Goal: Task Accomplishment & Management: Use online tool/utility

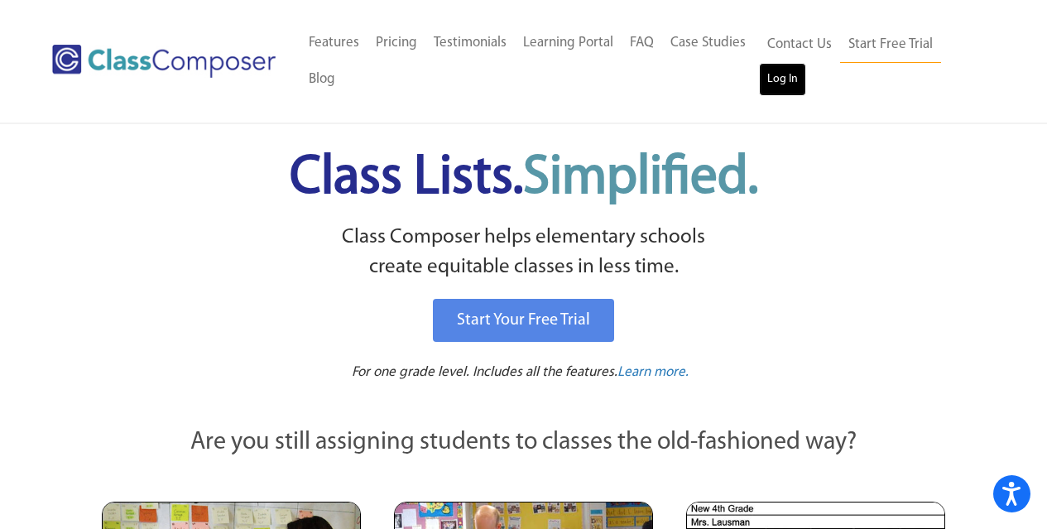
click at [802, 73] on link "Log In" at bounding box center [782, 79] width 47 height 33
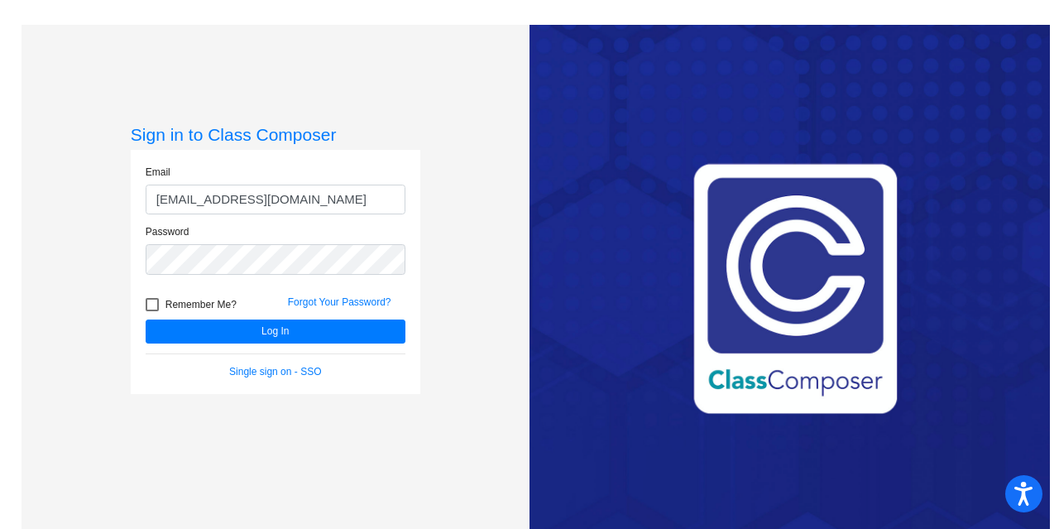
drag, startPoint x: 328, startPoint y: 195, endPoint x: 118, endPoint y: 225, distance: 212.3
click at [118, 225] on div "Sign in to Class Composer Email [EMAIL_ADDRESS][DOMAIN_NAME] Password Remember …" at bounding box center [276, 289] width 508 height 529
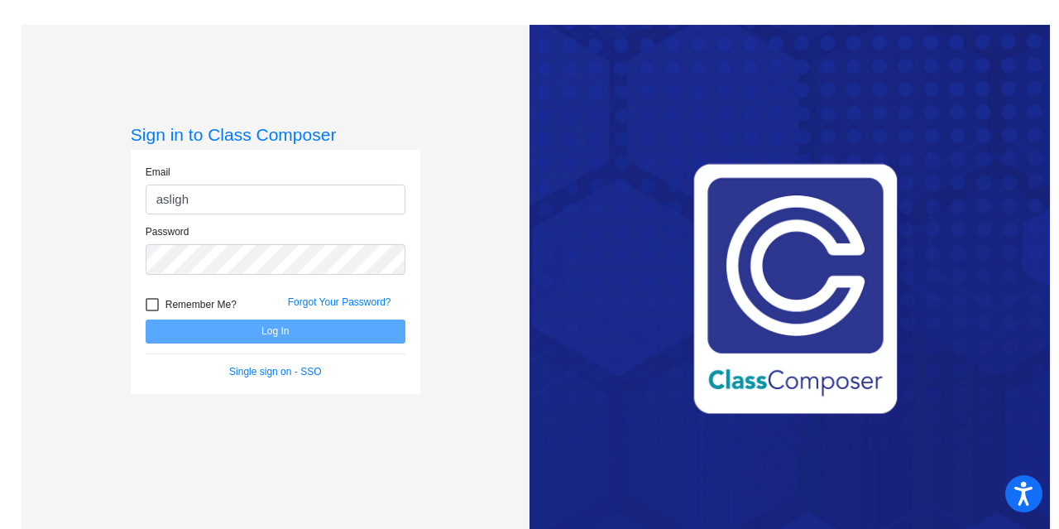
type input "[EMAIL_ADDRESS][DOMAIN_NAME]"
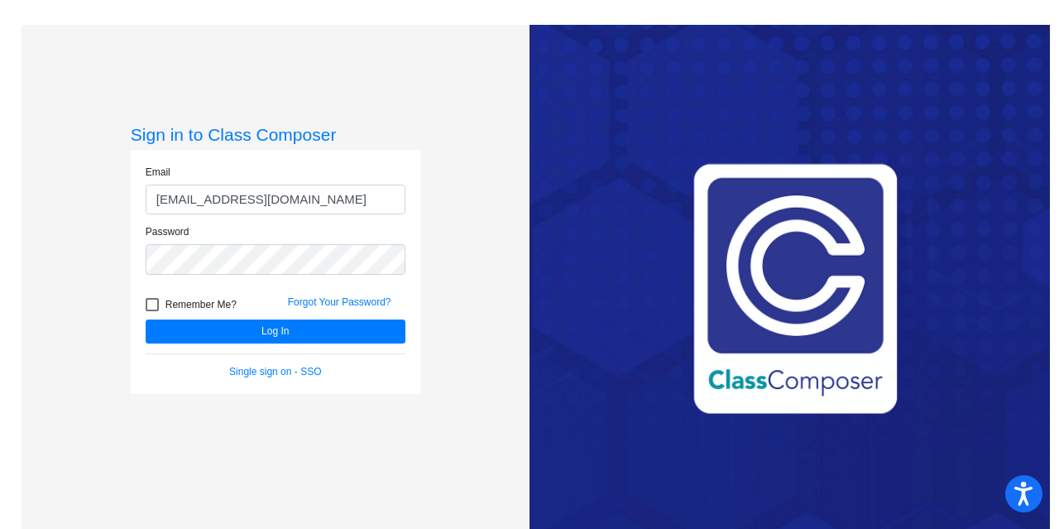
click at [266, 276] on div "Password" at bounding box center [275, 254] width 285 height 60
click at [146, 319] on button "Log In" at bounding box center [276, 331] width 260 height 24
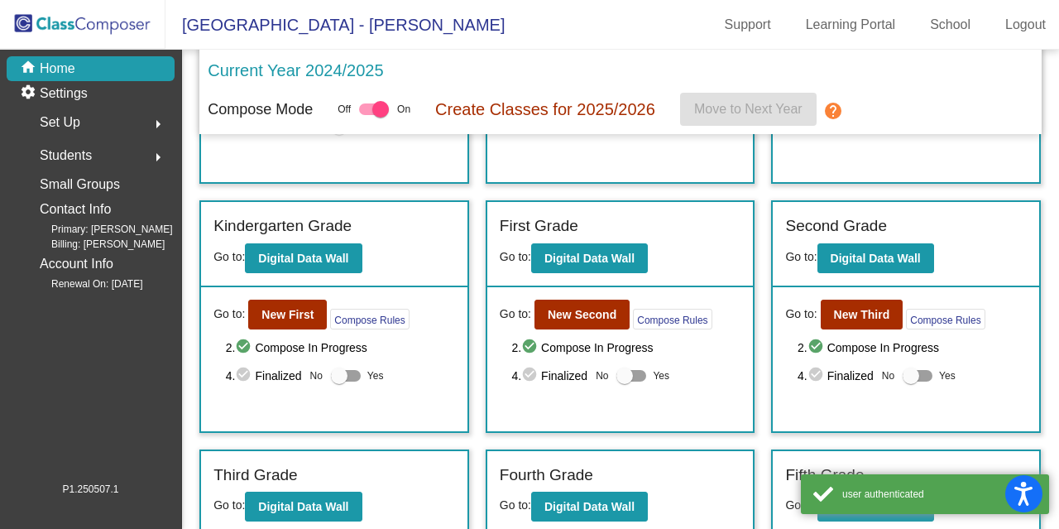
scroll to position [248, 0]
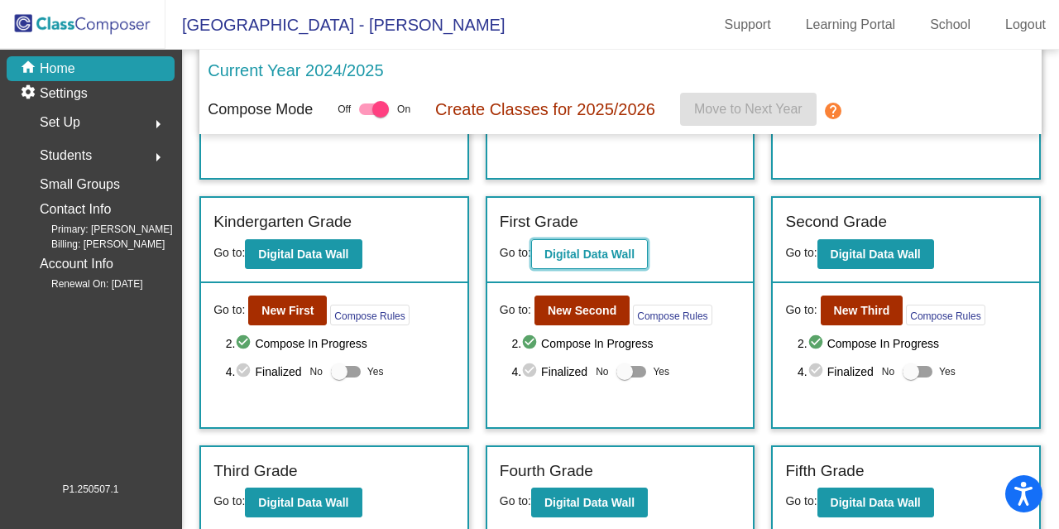
click at [572, 249] on b "Digital Data Wall" at bounding box center [589, 253] width 90 height 13
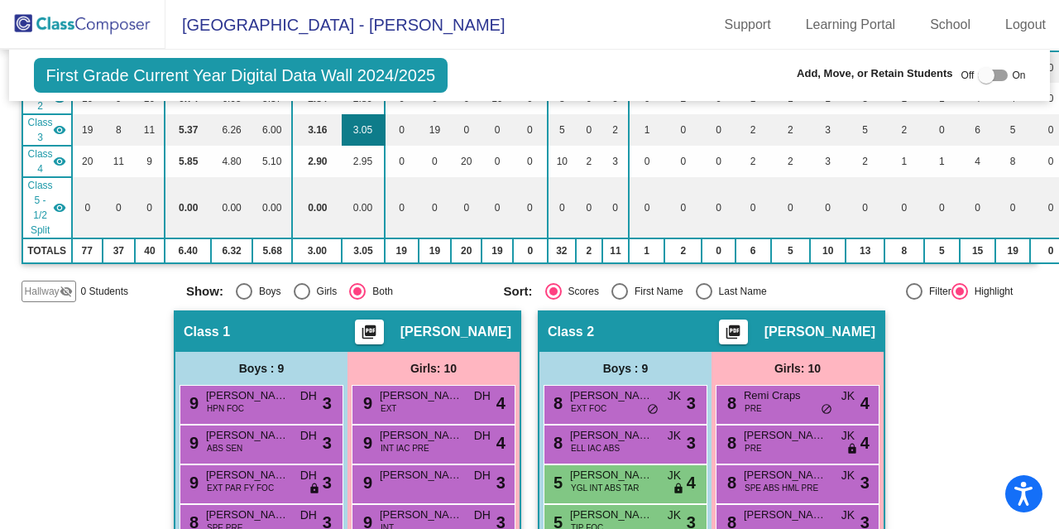
scroll to position [496, 0]
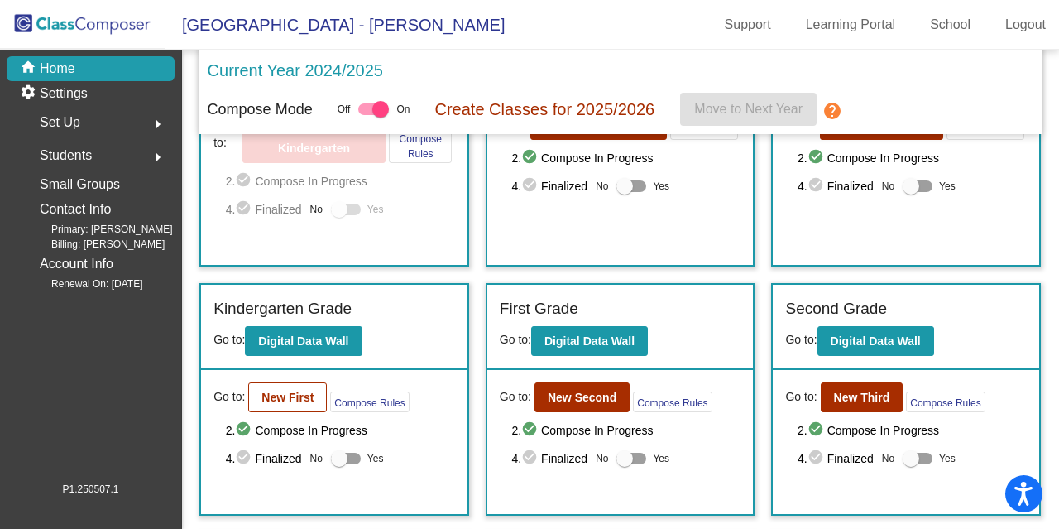
scroll to position [165, 0]
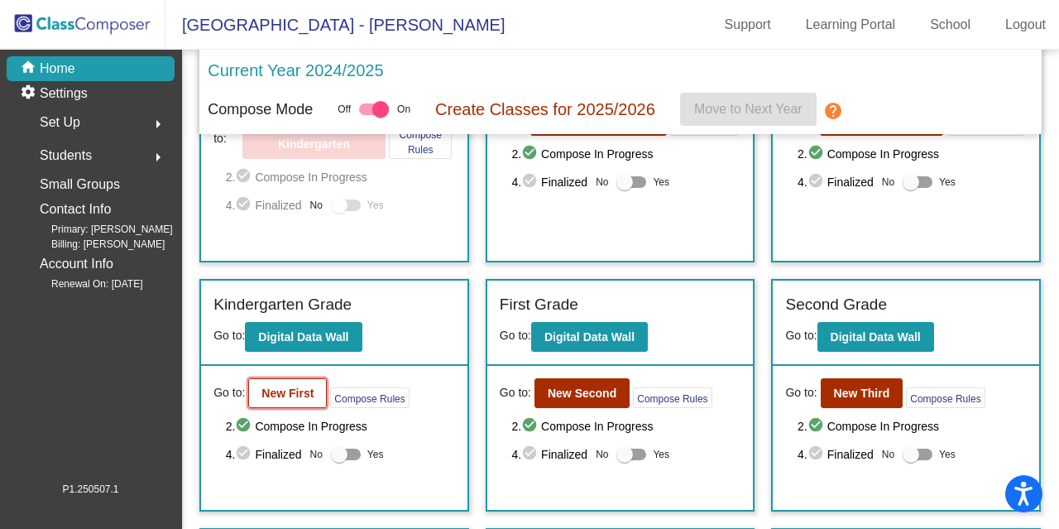
click at [307, 379] on button "New First" at bounding box center [287, 393] width 79 height 30
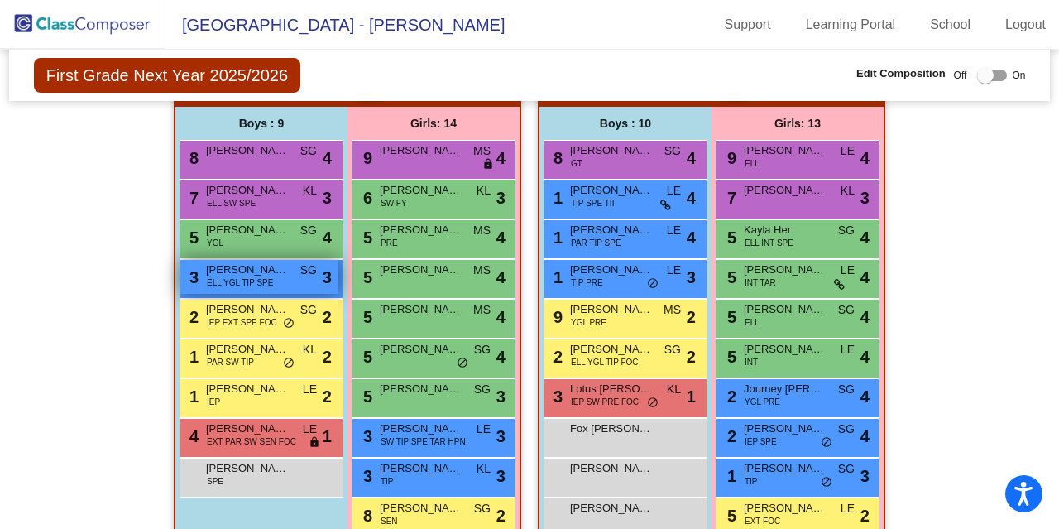
scroll to position [414, 0]
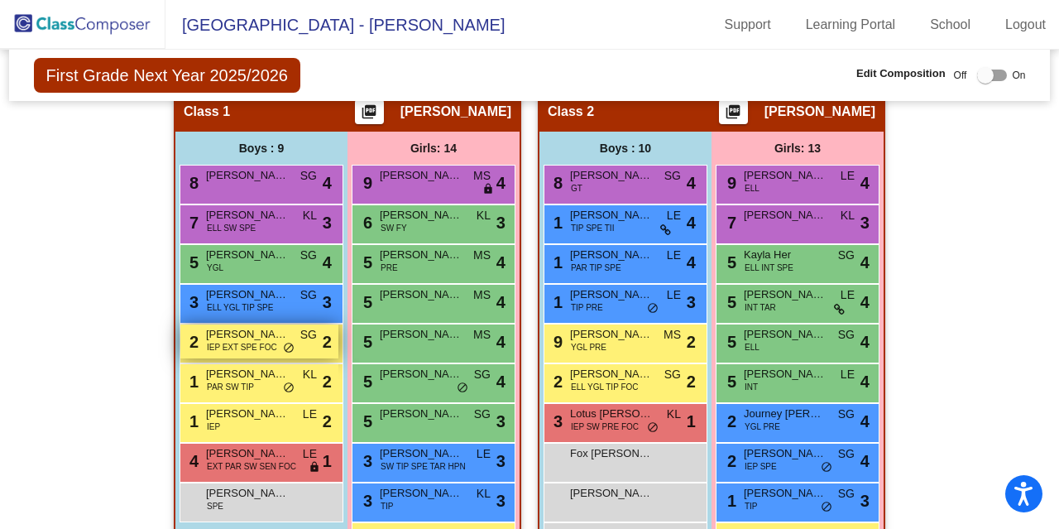
click at [275, 339] on span "[PERSON_NAME]" at bounding box center [247, 334] width 83 height 17
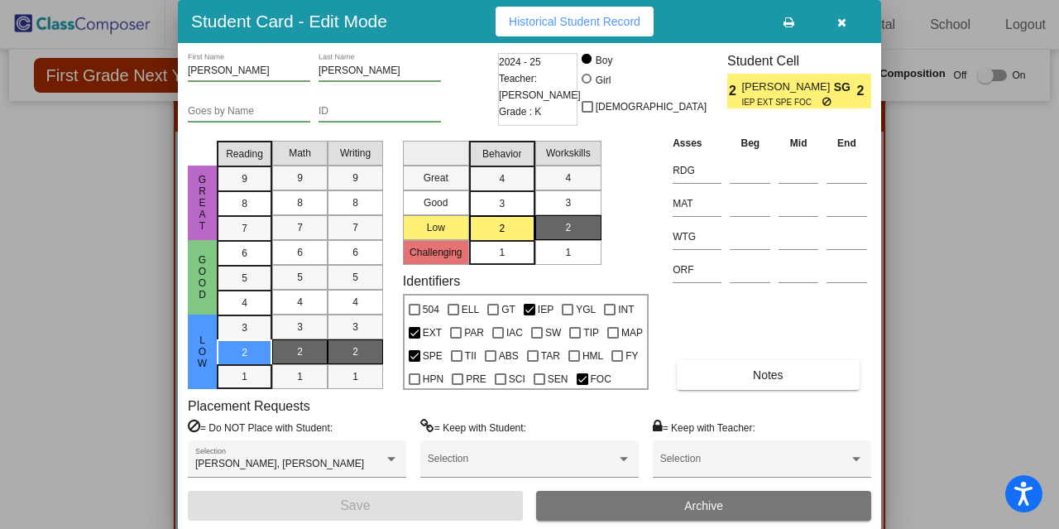
click at [849, 31] on button "button" at bounding box center [841, 22] width 53 height 30
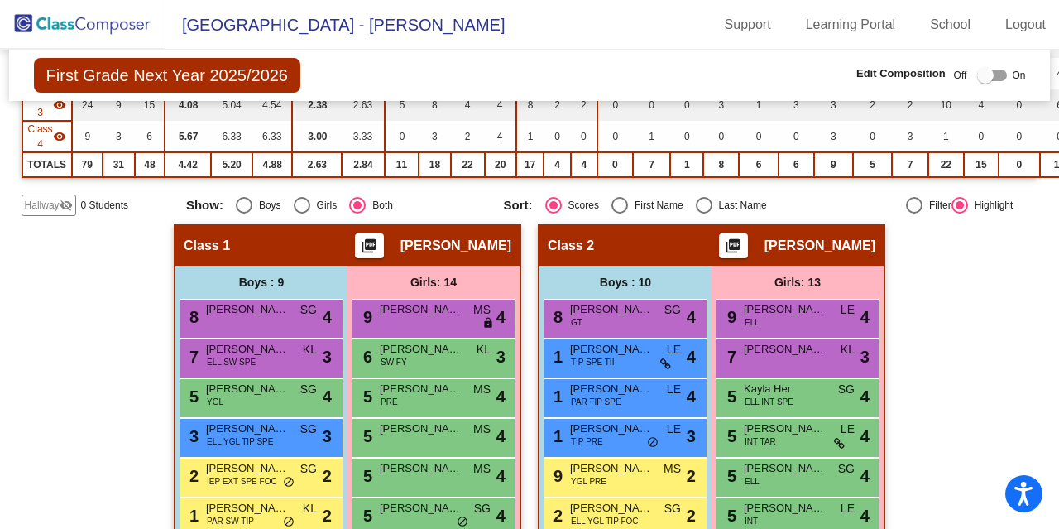
scroll to position [0, 0]
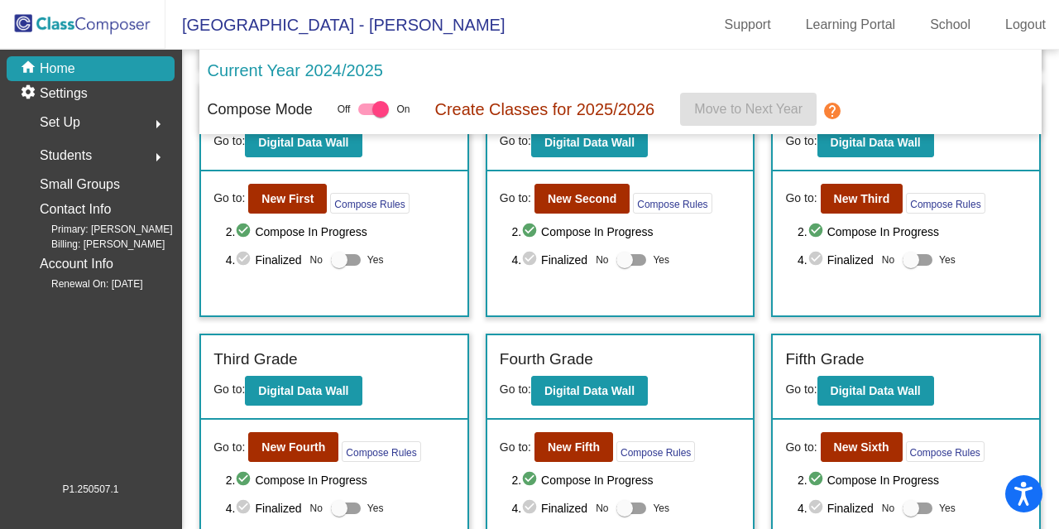
scroll to position [331, 0]
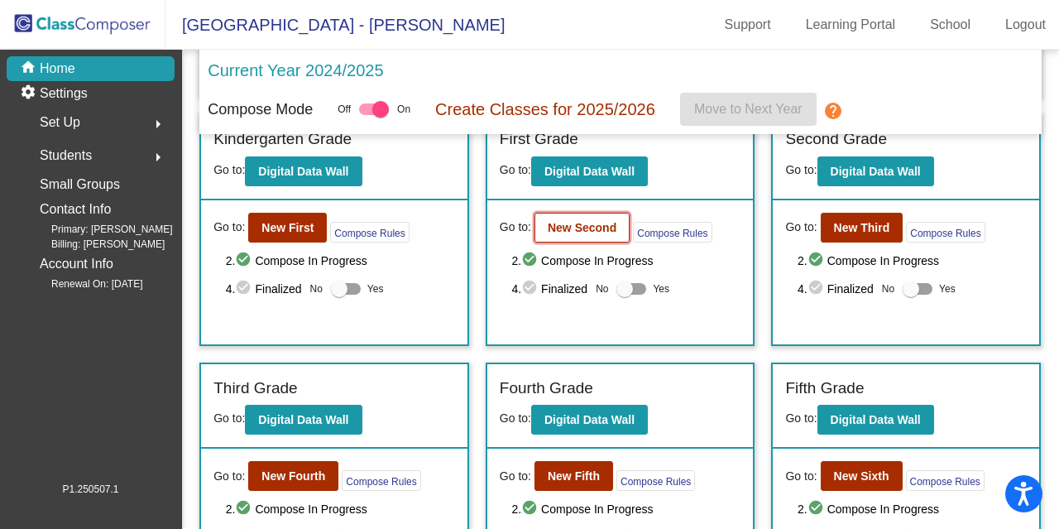
click at [597, 224] on b "New Second" at bounding box center [582, 227] width 69 height 13
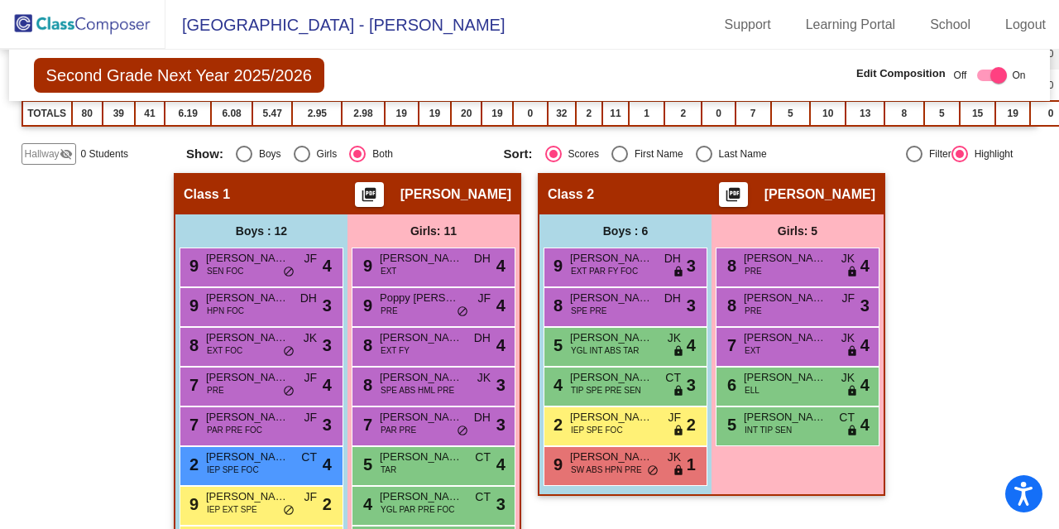
scroll to position [827, 0]
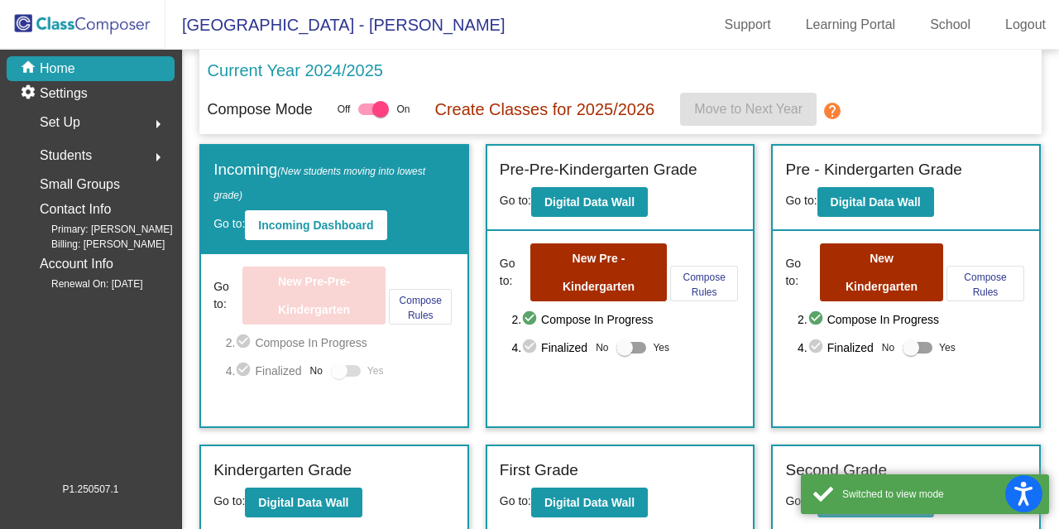
scroll to position [83, 0]
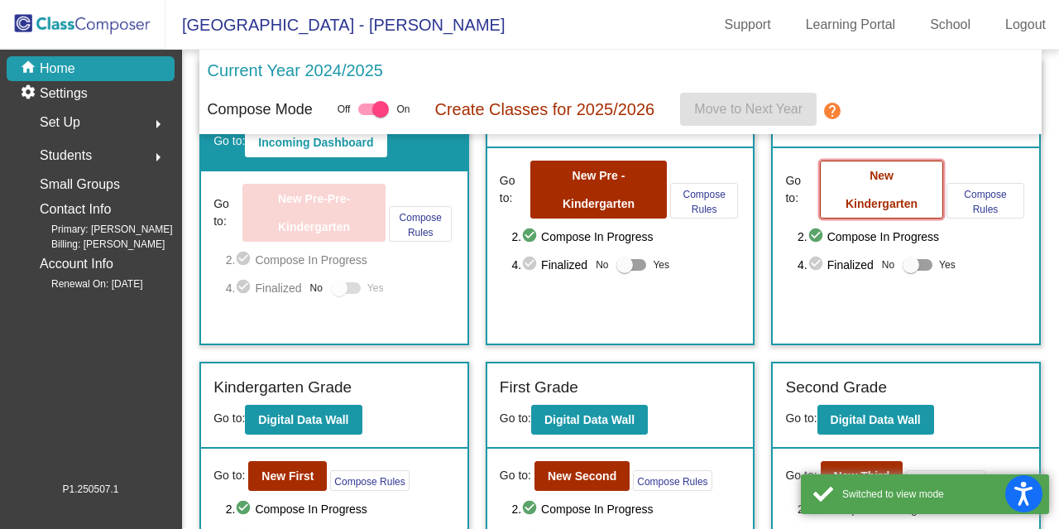
click at [853, 205] on b "New Kindergarten" at bounding box center [882, 189] width 72 height 41
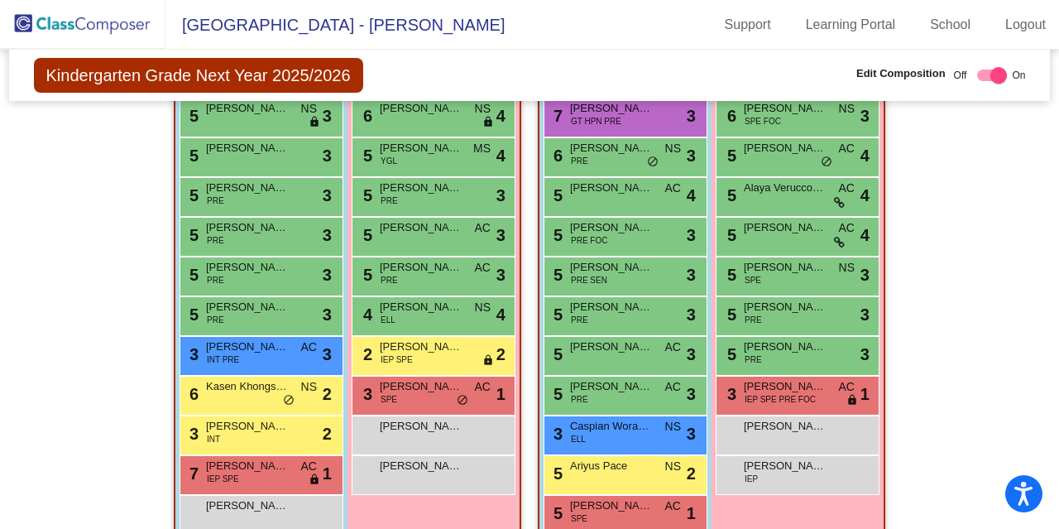
scroll to position [1099, 0]
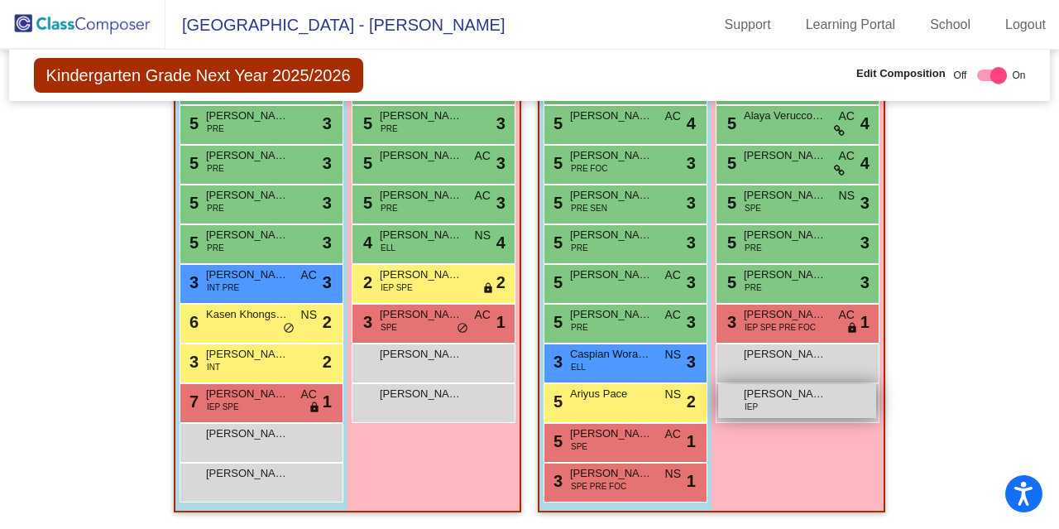
click at [773, 386] on span "[PERSON_NAME]" at bounding box center [785, 394] width 83 height 17
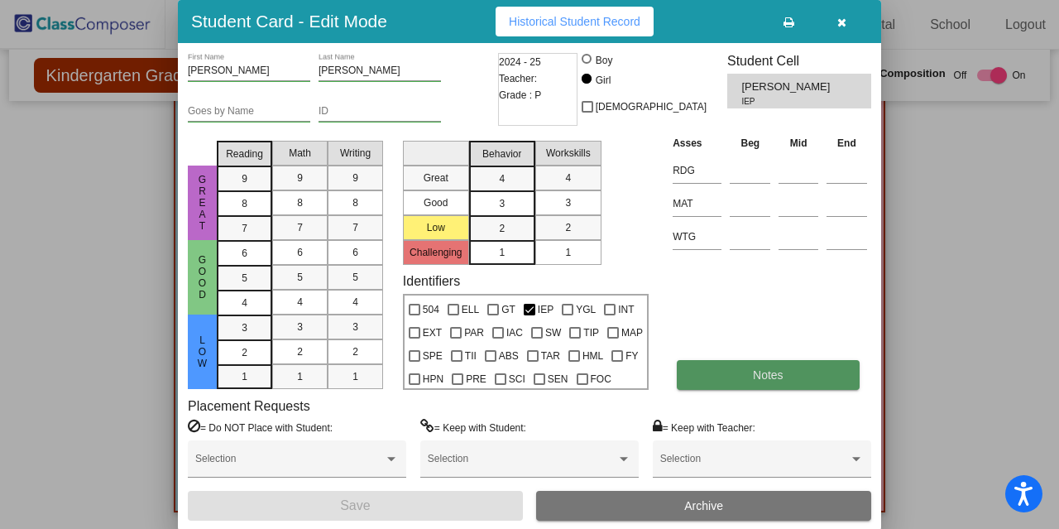
click at [724, 373] on button "Notes" at bounding box center [768, 375] width 182 height 30
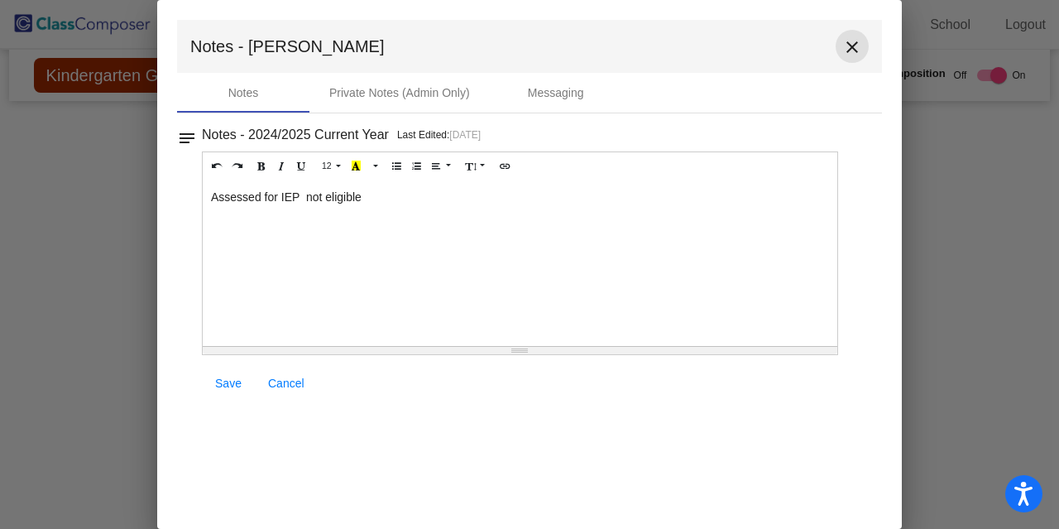
click at [852, 44] on mat-icon "close" at bounding box center [852, 47] width 20 height 20
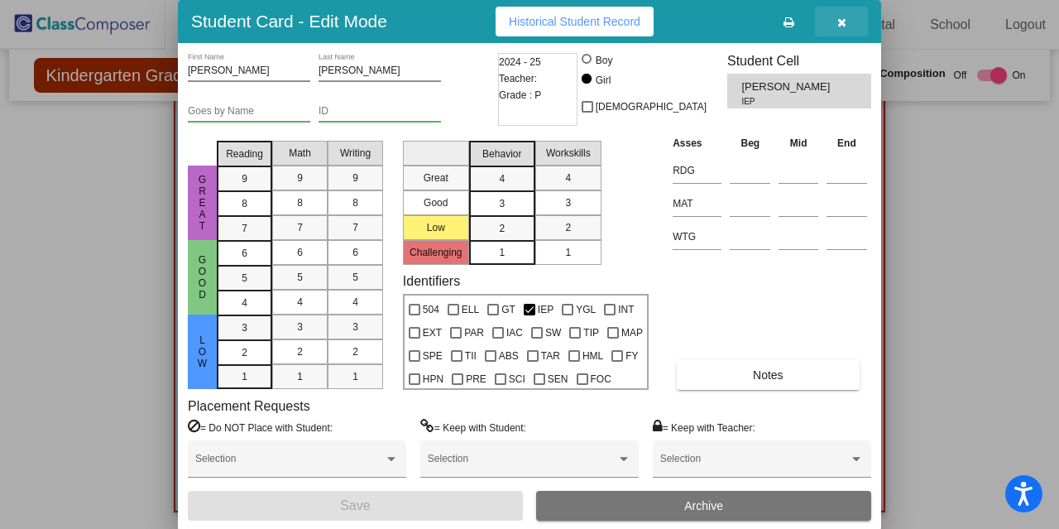
click at [845, 12] on button "button" at bounding box center [841, 22] width 53 height 30
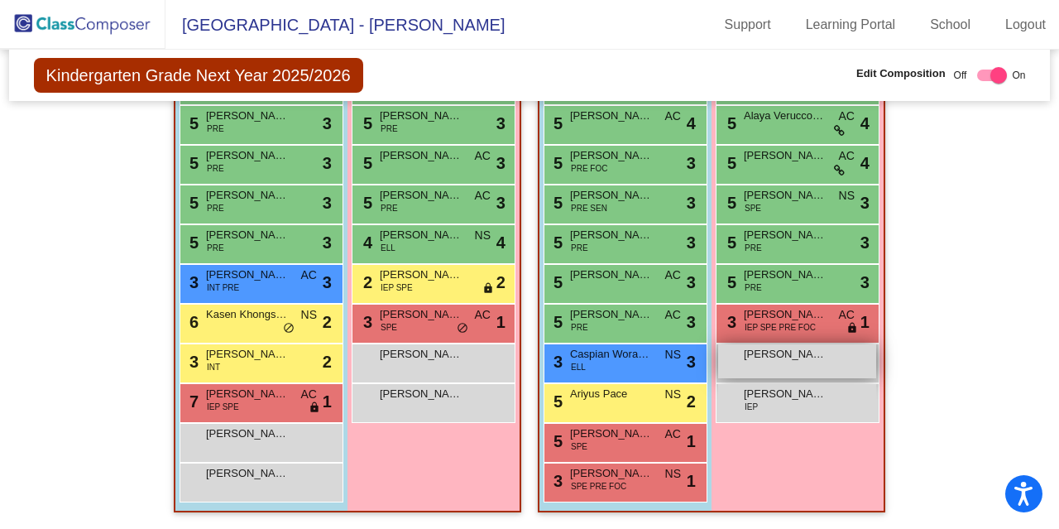
click at [792, 356] on div "[PERSON_NAME] lock do_not_disturb_alt" at bounding box center [797, 361] width 158 height 34
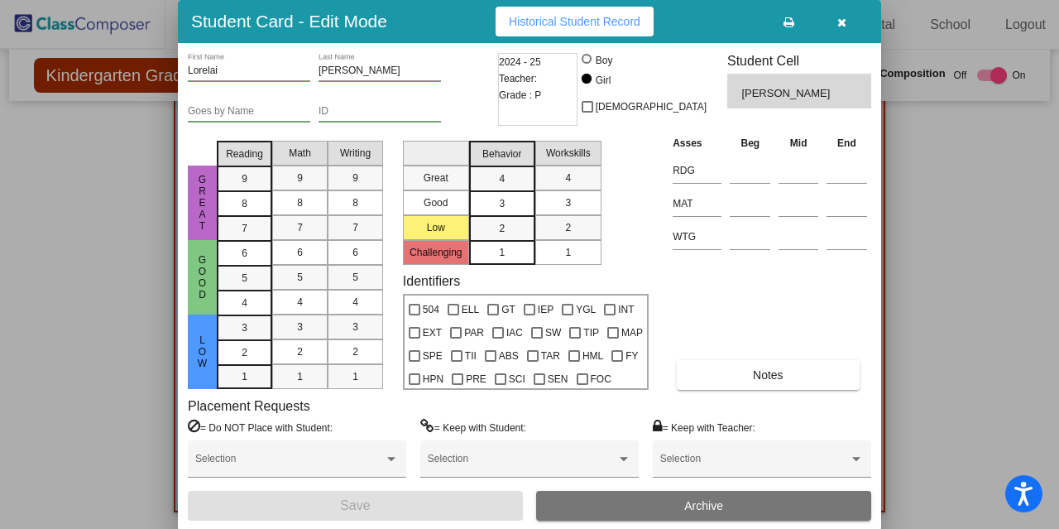
click at [837, 16] on button "button" at bounding box center [841, 22] width 53 height 30
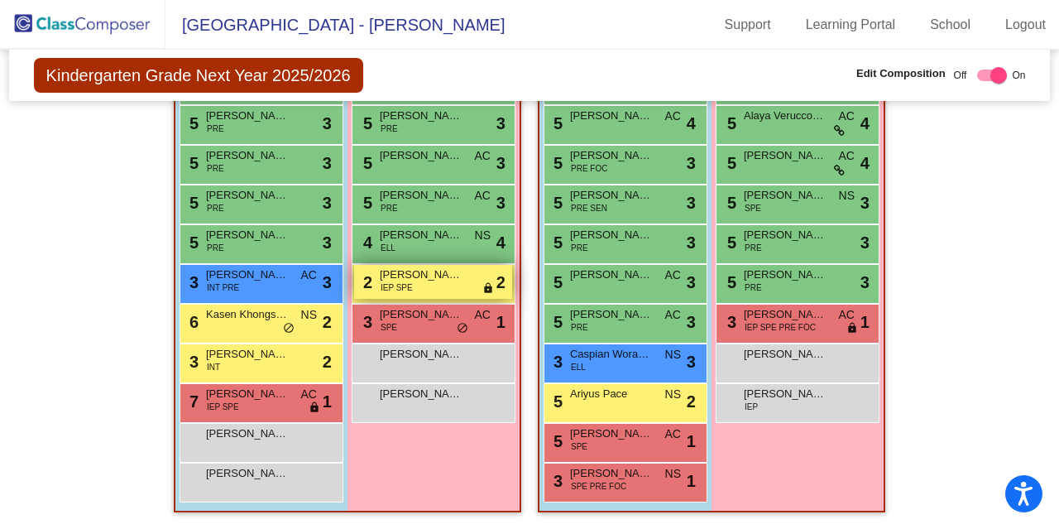
click at [429, 284] on div "2 [PERSON_NAME] IEP SPE lock do_not_disturb_alt 2" at bounding box center [433, 282] width 158 height 34
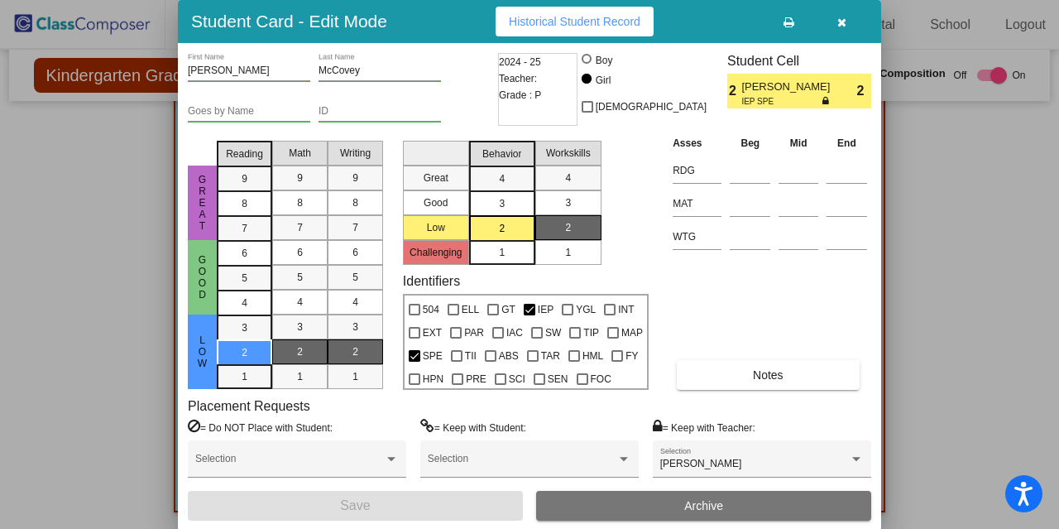
click at [847, 17] on button "button" at bounding box center [841, 22] width 53 height 30
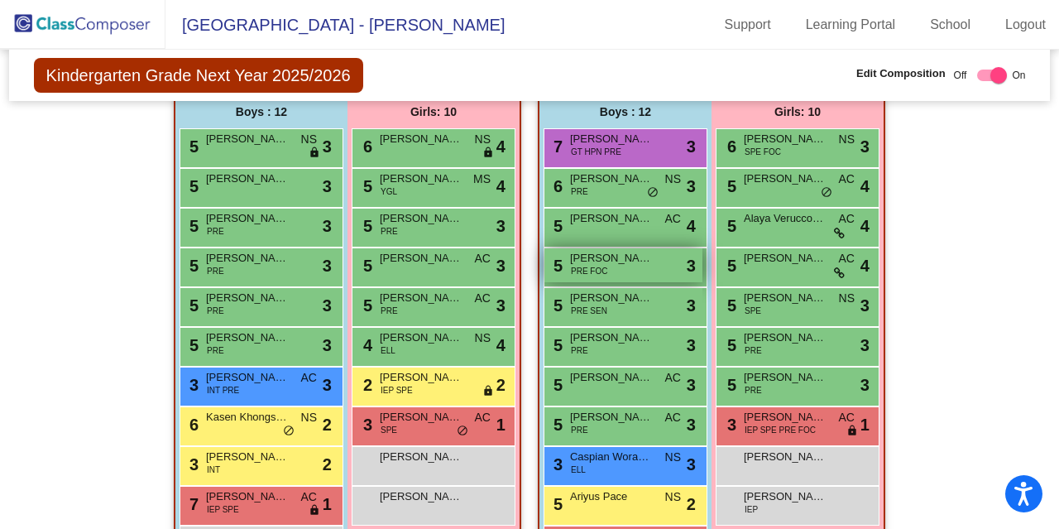
scroll to position [1016, 0]
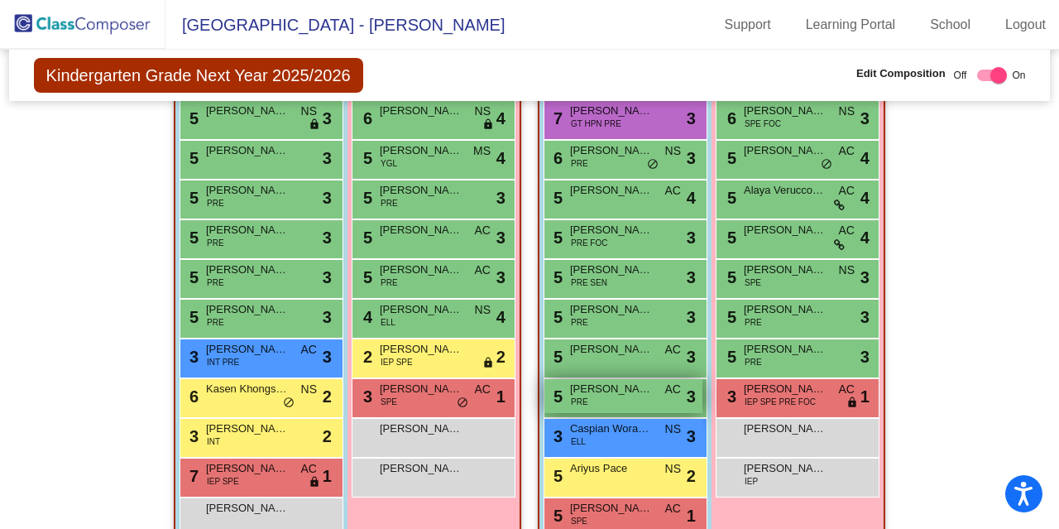
click at [628, 400] on div "5 [PERSON_NAME] PRE AC lock do_not_disturb_alt 3" at bounding box center [623, 396] width 158 height 34
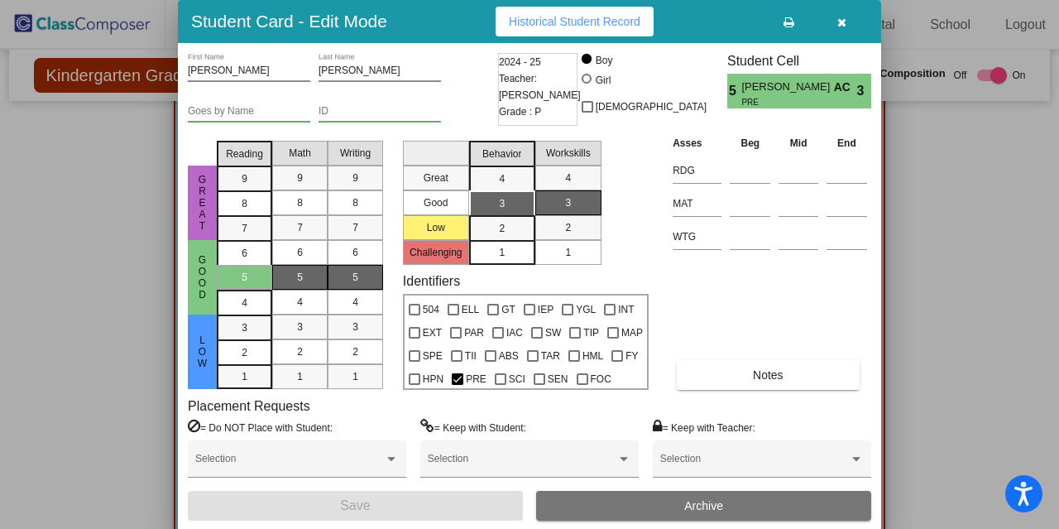
click at [840, 24] on icon "button" at bounding box center [841, 23] width 9 height 12
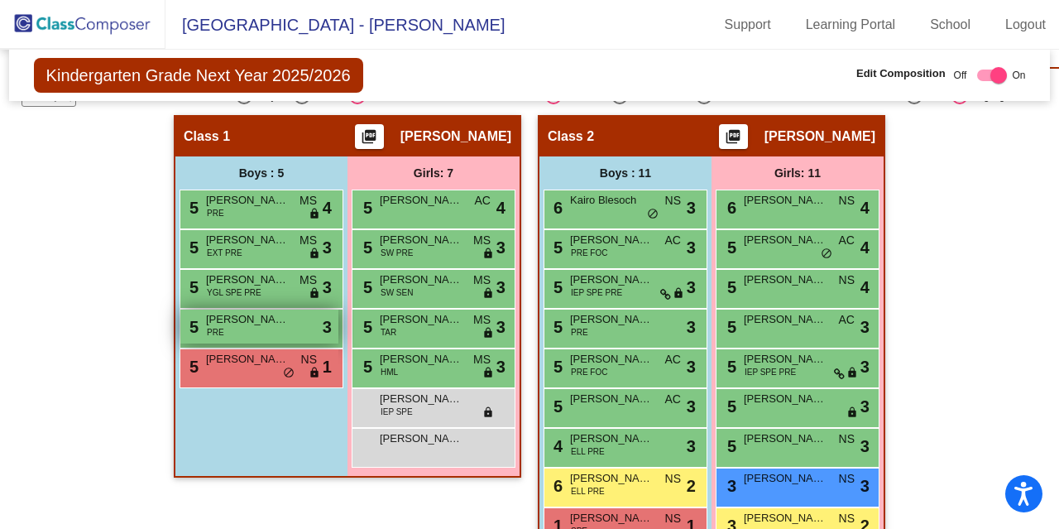
scroll to position [414, 0]
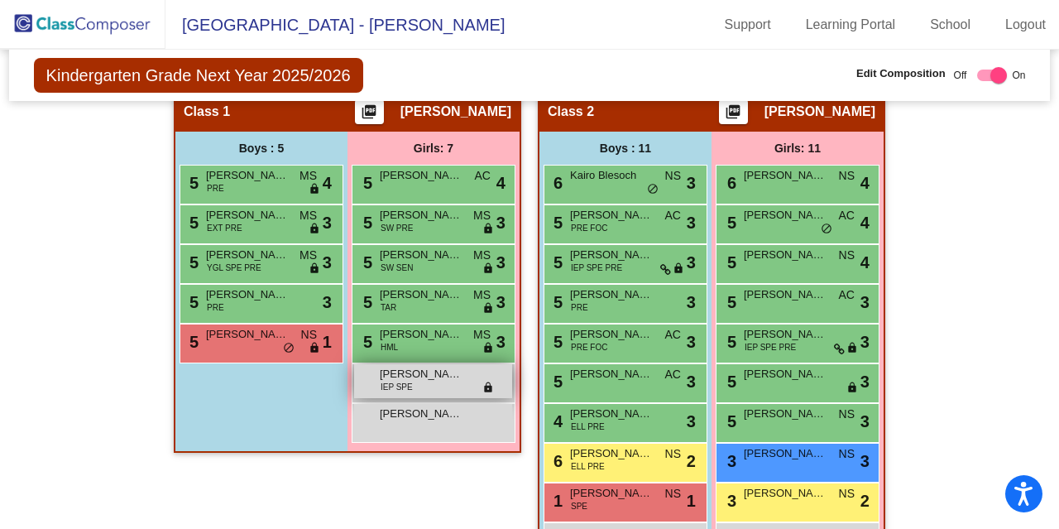
click at [447, 386] on div "[PERSON_NAME] IEP SPE lock do_not_disturb_alt" at bounding box center [433, 381] width 158 height 34
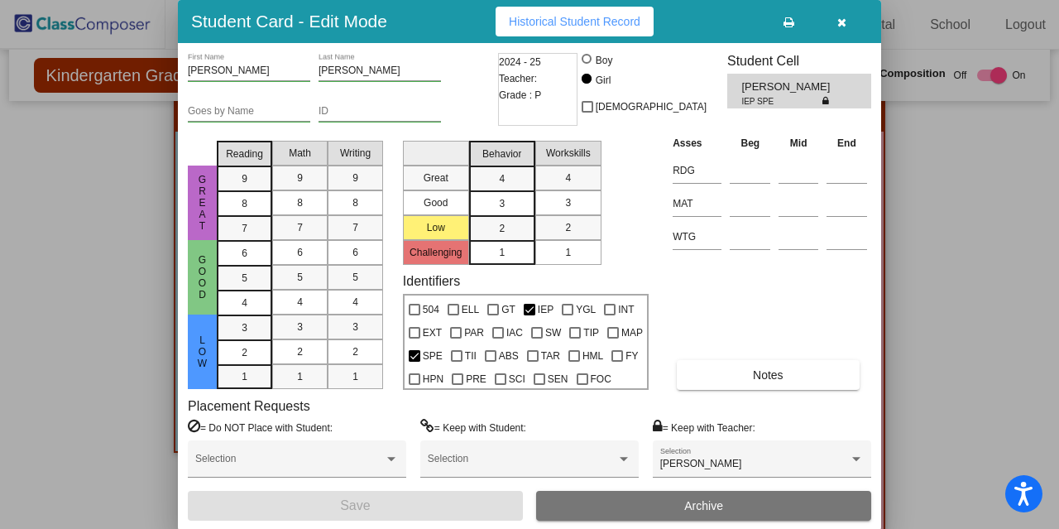
click at [738, 359] on div "Asses Beg Mid End RDG MAT WTG Notes" at bounding box center [770, 262] width 203 height 256
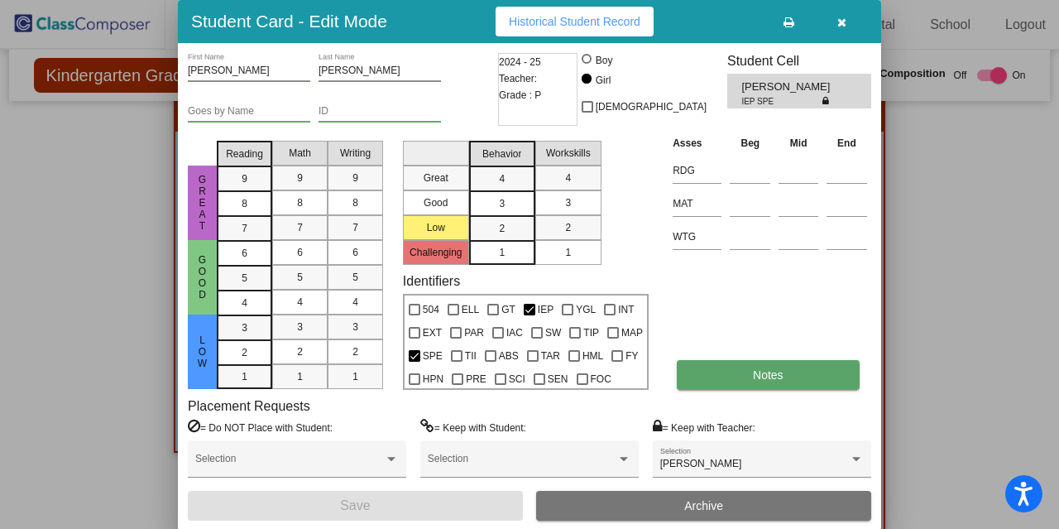
click at [731, 375] on button "Notes" at bounding box center [768, 375] width 182 height 30
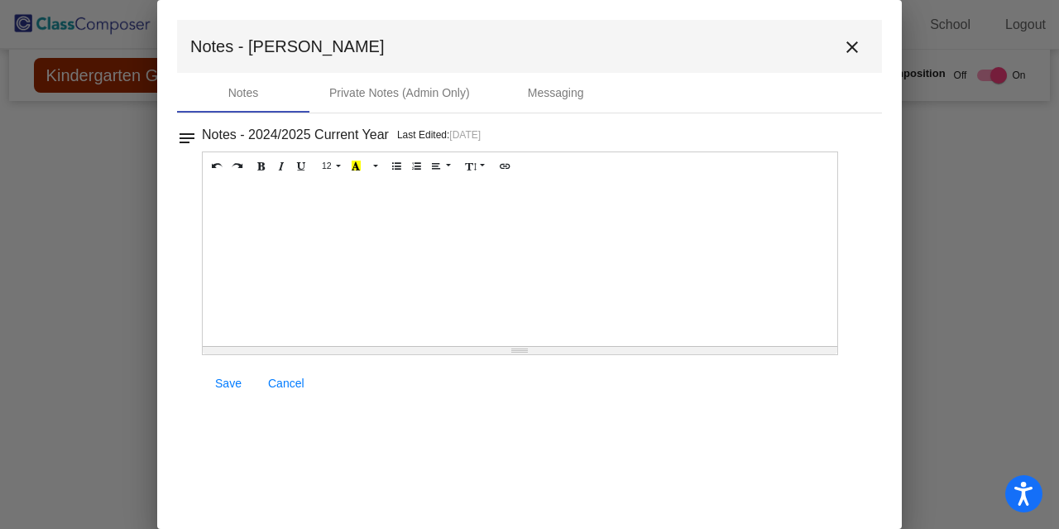
click at [858, 43] on mat-icon "close" at bounding box center [852, 47] width 20 height 20
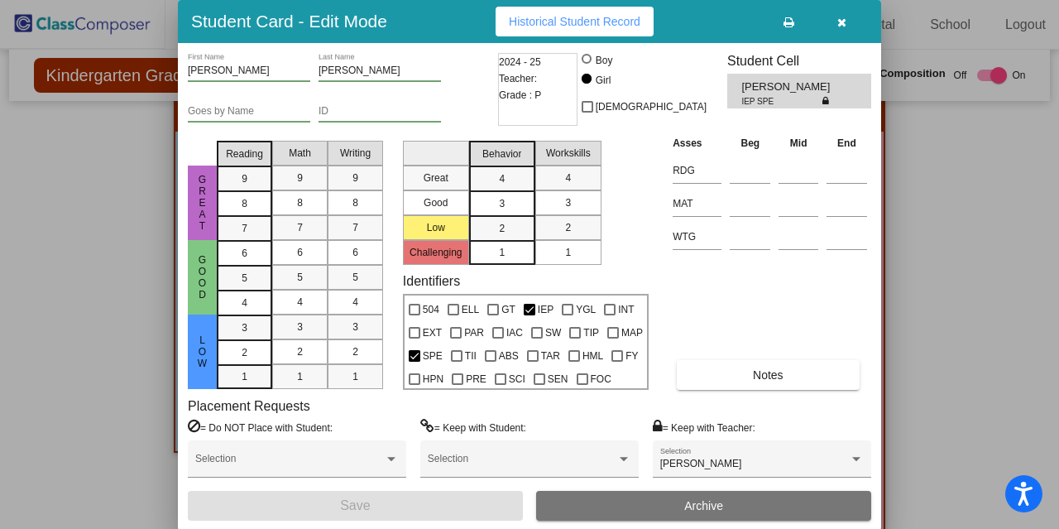
click at [842, 0] on div "Student Card - Edit Mode Historical Student Record" at bounding box center [529, 21] width 703 height 43
click at [844, 34] on button "button" at bounding box center [841, 22] width 53 height 30
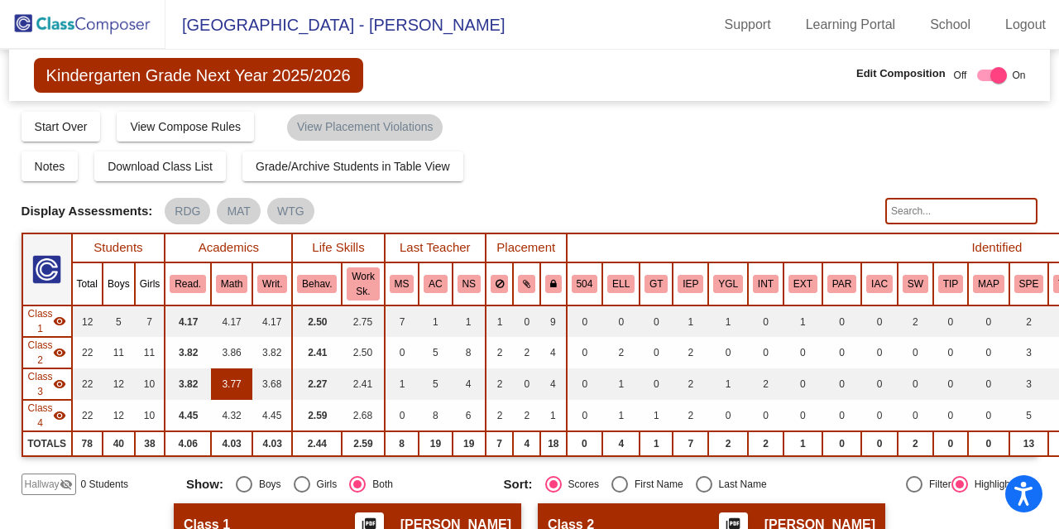
scroll to position [0, 0]
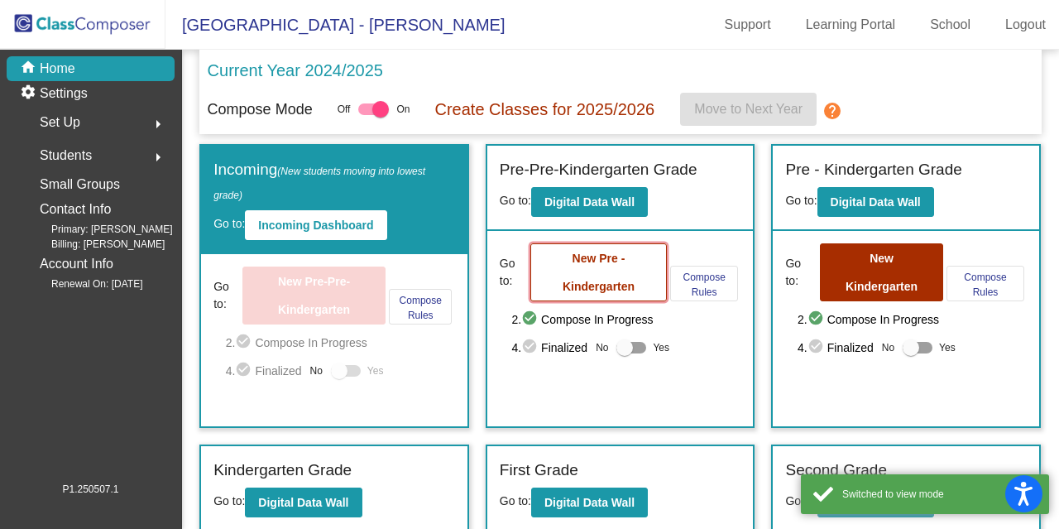
click at [595, 267] on button "New Pre - Kindergarten" at bounding box center [598, 272] width 137 height 58
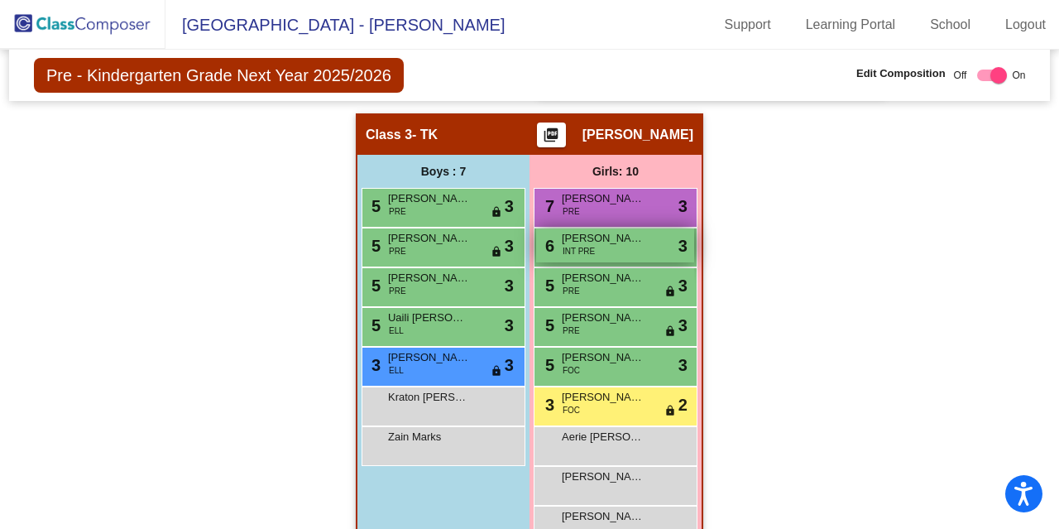
scroll to position [865, 0]
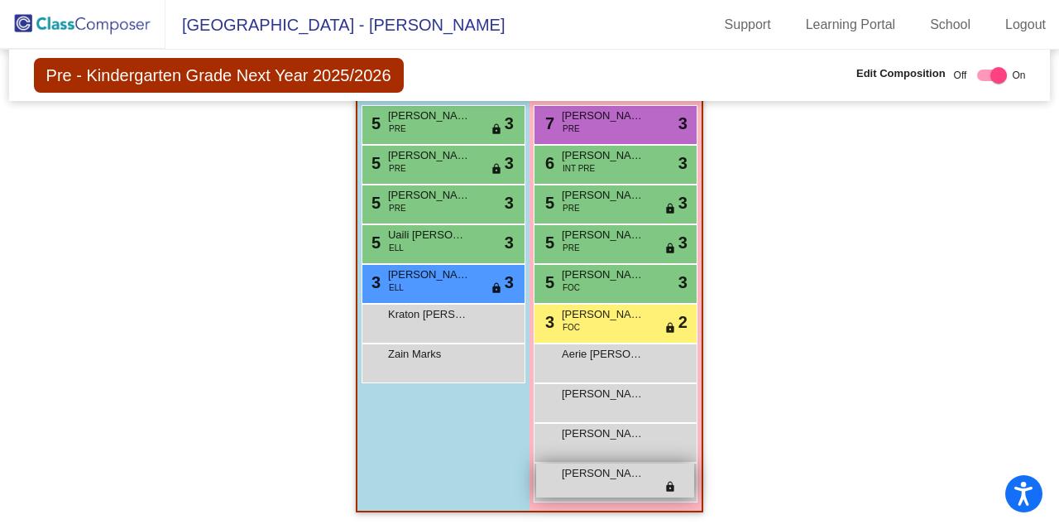
click at [563, 479] on span "[PERSON_NAME]" at bounding box center [603, 473] width 83 height 17
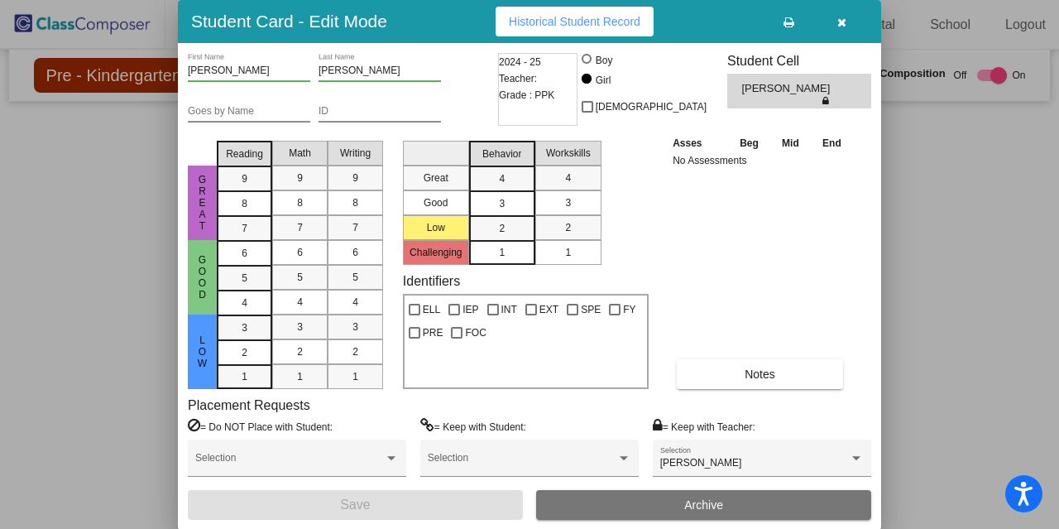
click at [731, 391] on div "[PERSON_NAME] First Name [PERSON_NAME] Last Name Goes by Name ID 2024 - 25 Teac…" at bounding box center [529, 286] width 683 height 467
click at [736, 374] on button "Notes" at bounding box center [760, 374] width 166 height 30
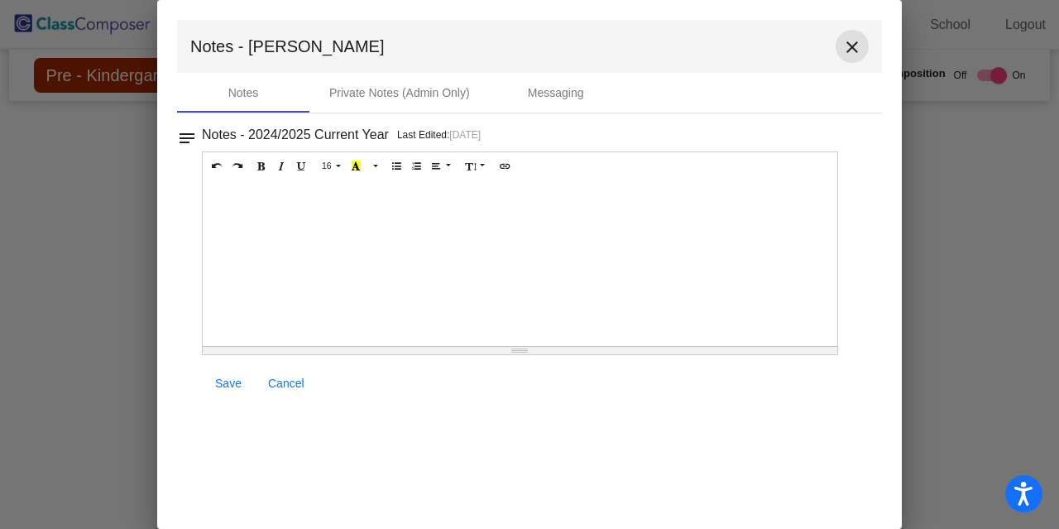
click at [856, 50] on mat-icon "close" at bounding box center [852, 47] width 20 height 20
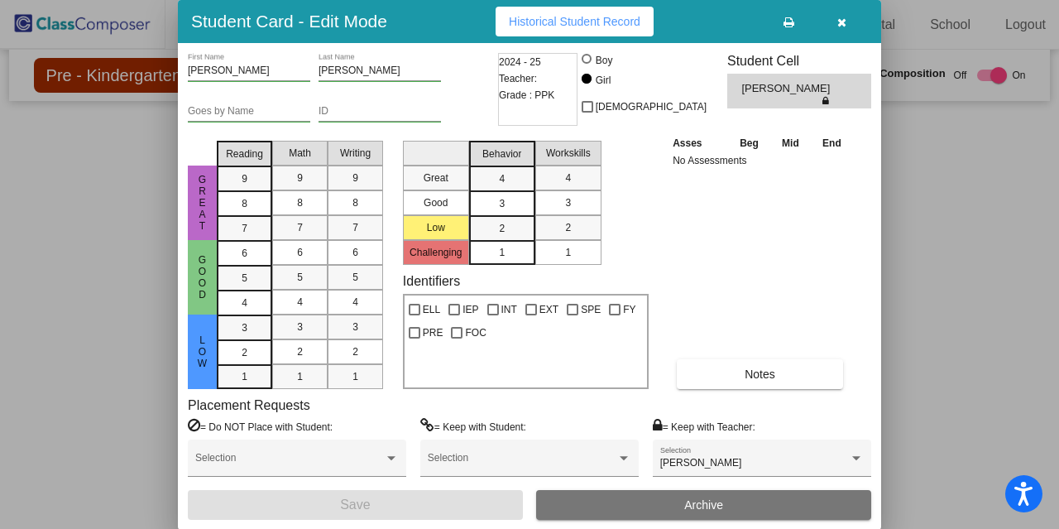
click at [915, 333] on div at bounding box center [529, 264] width 1059 height 529
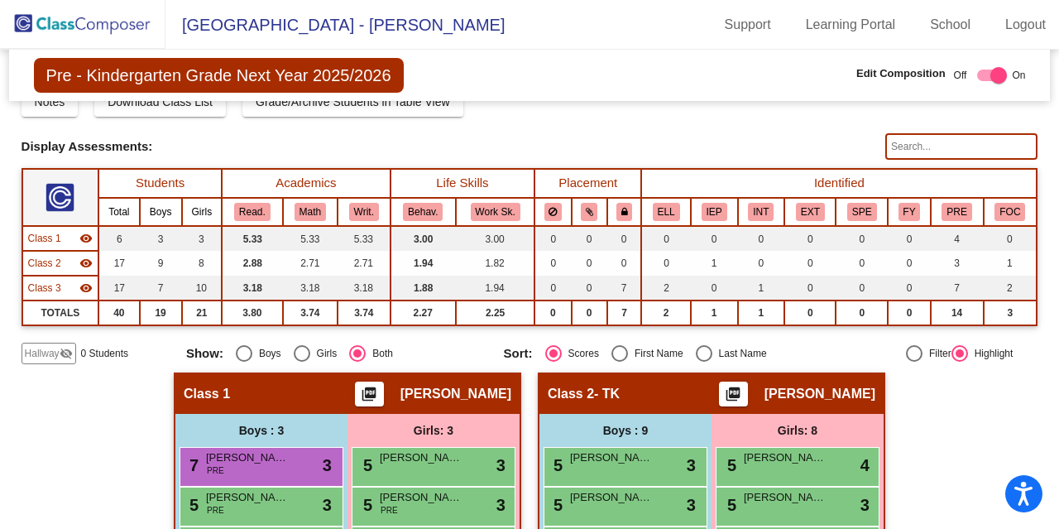
scroll to position [38, 0]
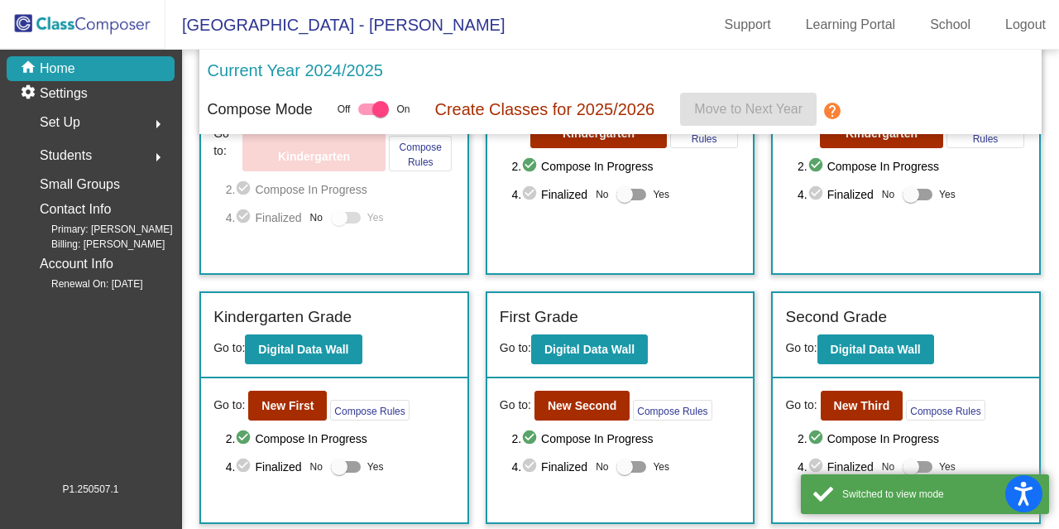
scroll to position [165, 0]
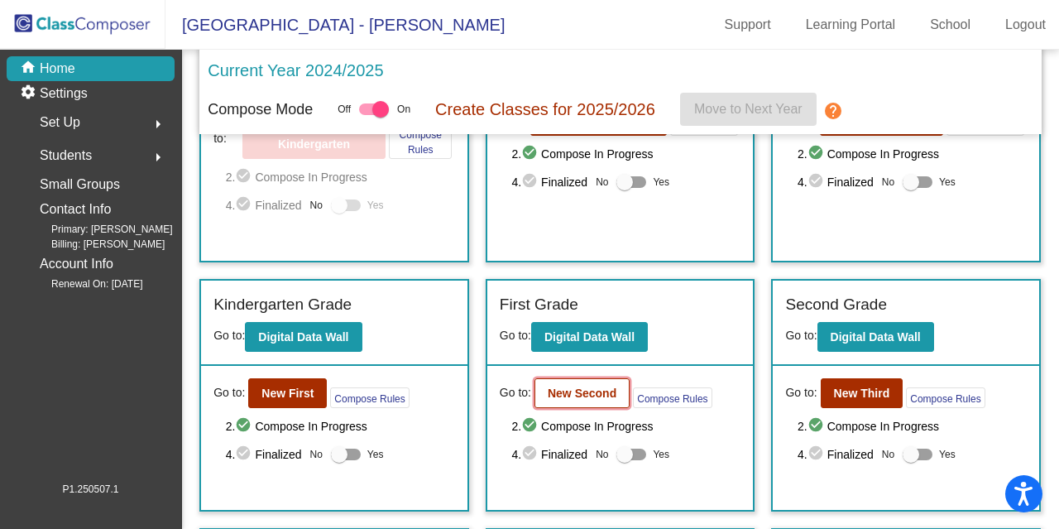
click at [617, 394] on button "New Second" at bounding box center [582, 393] width 95 height 30
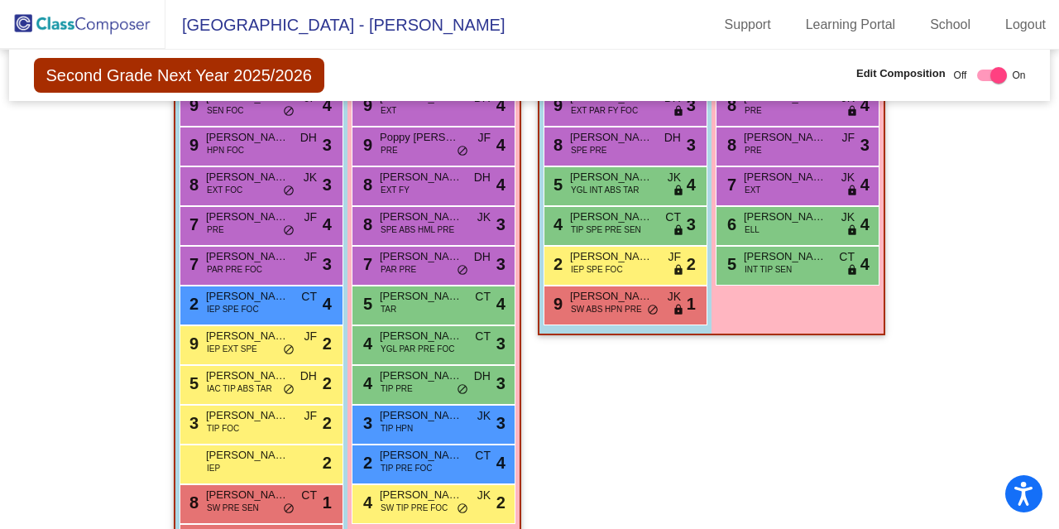
scroll to position [516, 0]
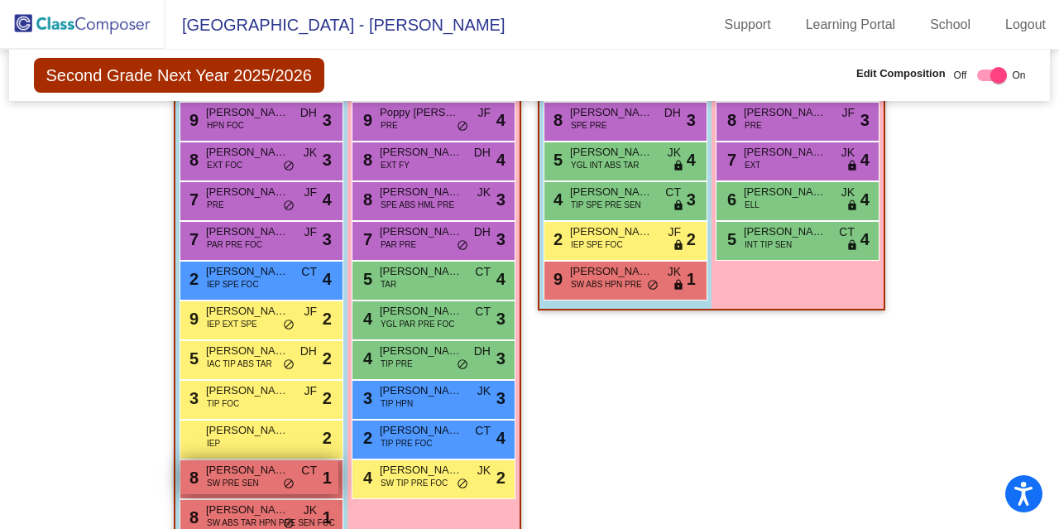
click at [236, 466] on span "[PERSON_NAME]" at bounding box center [247, 470] width 83 height 17
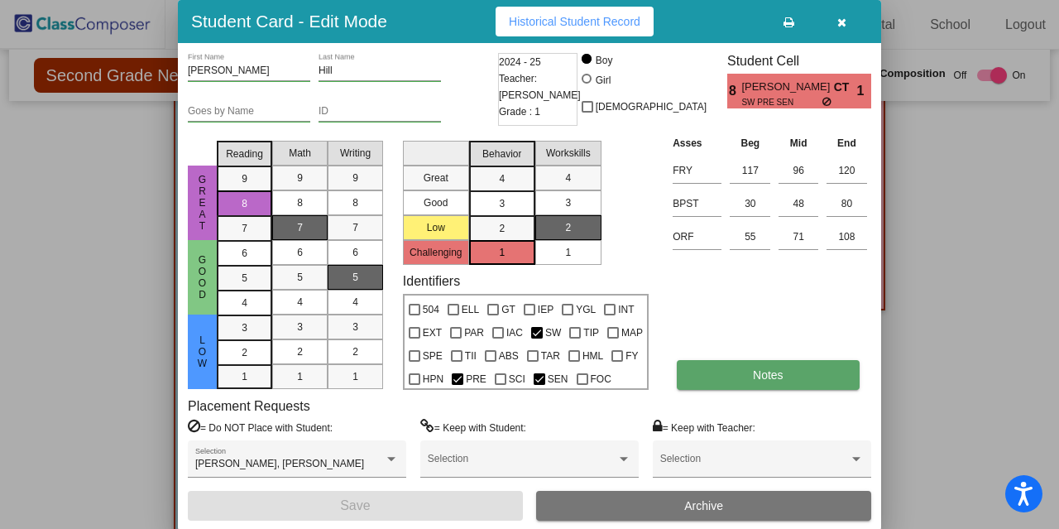
click at [770, 369] on span "Notes" at bounding box center [768, 374] width 31 height 13
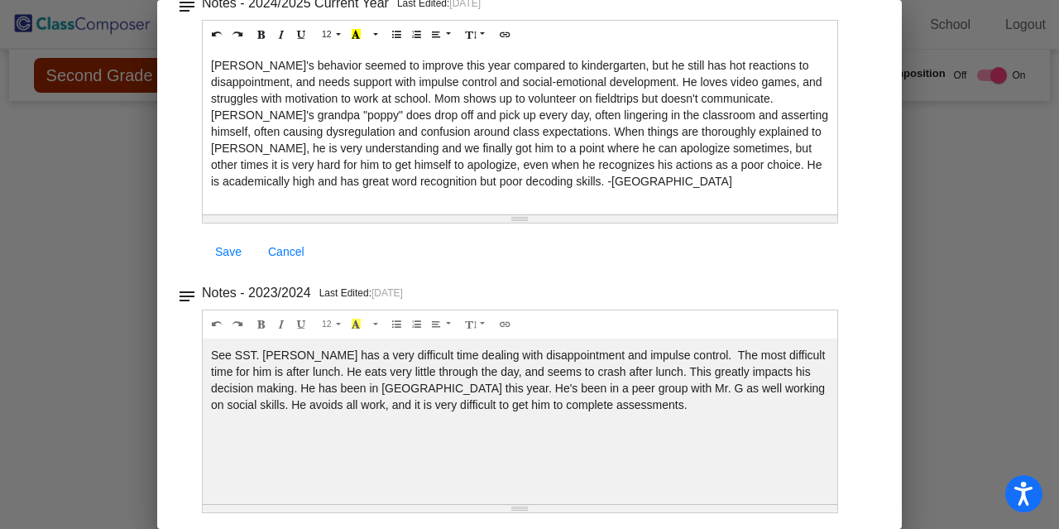
scroll to position [136, 0]
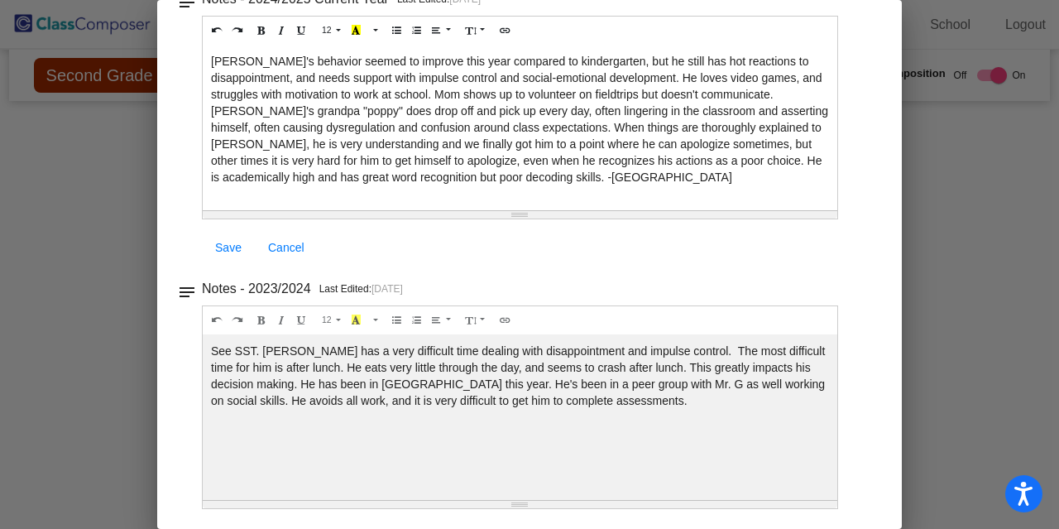
drag, startPoint x: 496, startPoint y: 434, endPoint x: 515, endPoint y: 425, distance: 21.1
drag, startPoint x: 515, startPoint y: 425, endPoint x: 853, endPoint y: 322, distance: 353.9
click at [853, 267] on div "Notes - 2023/2024 Last Edited: [DATE] 14 8 9 10 11 12 14 18 24 36 Background Co…" at bounding box center [536, 128] width 669 height 280
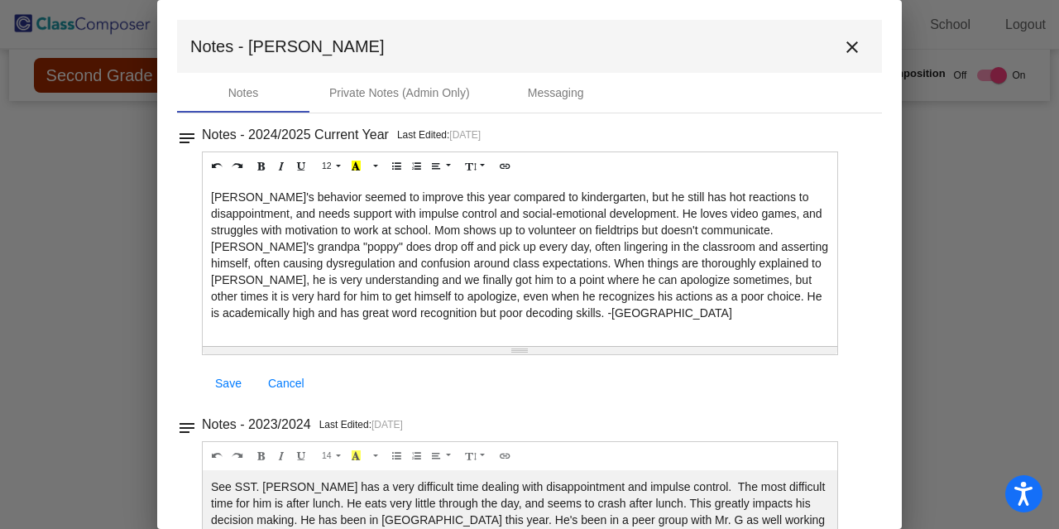
click at [842, 40] on mat-icon "close" at bounding box center [852, 47] width 20 height 20
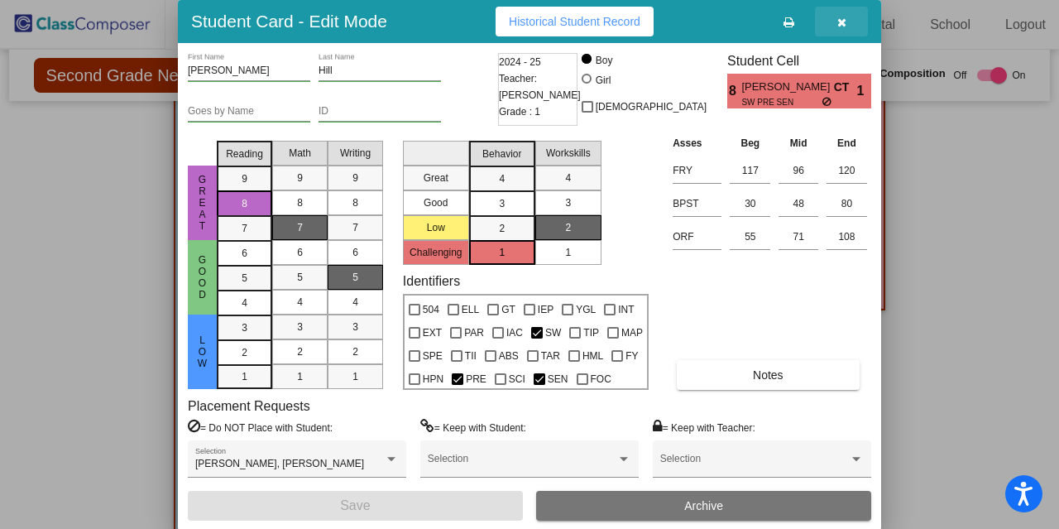
click at [841, 17] on icon "button" at bounding box center [841, 23] width 9 height 12
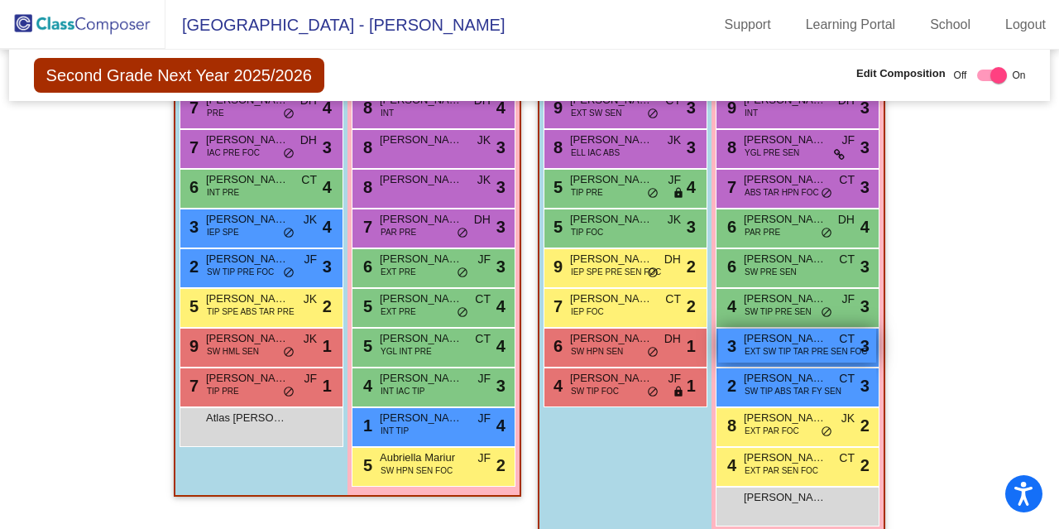
scroll to position [1158, 0]
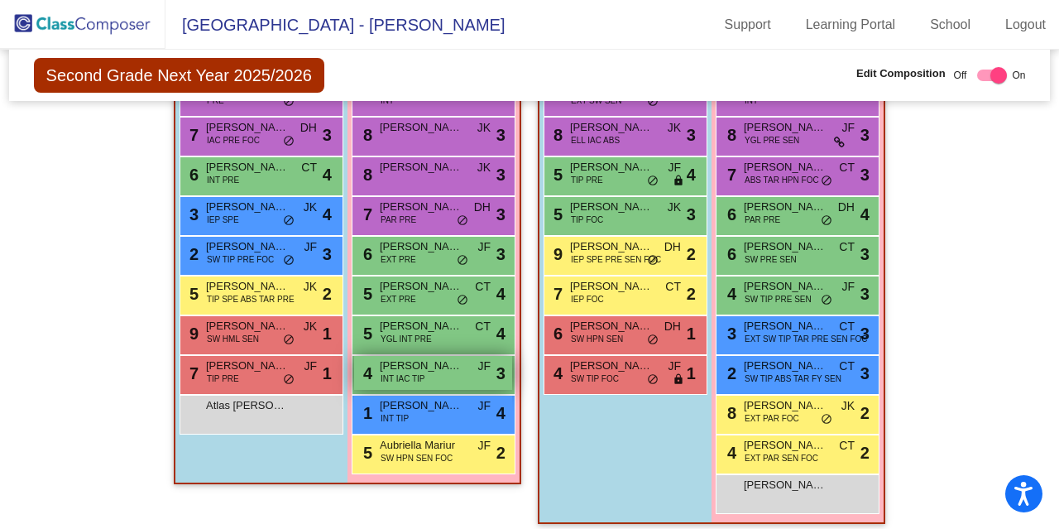
click at [427, 357] on div "4 [PERSON_NAME] INT IAC TIP JF lock do_not_disturb_alt 3" at bounding box center [433, 373] width 158 height 34
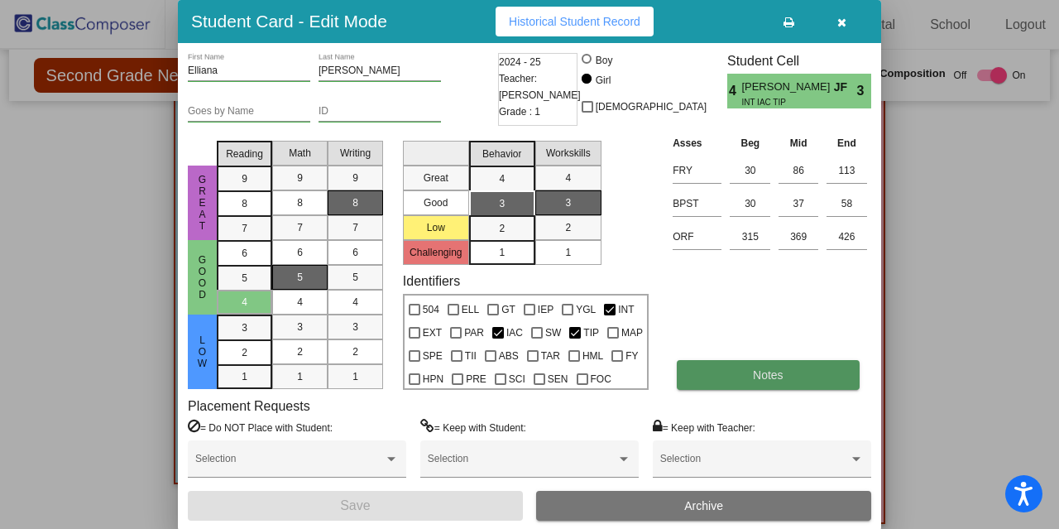
click at [760, 378] on span "Notes" at bounding box center [768, 374] width 31 height 13
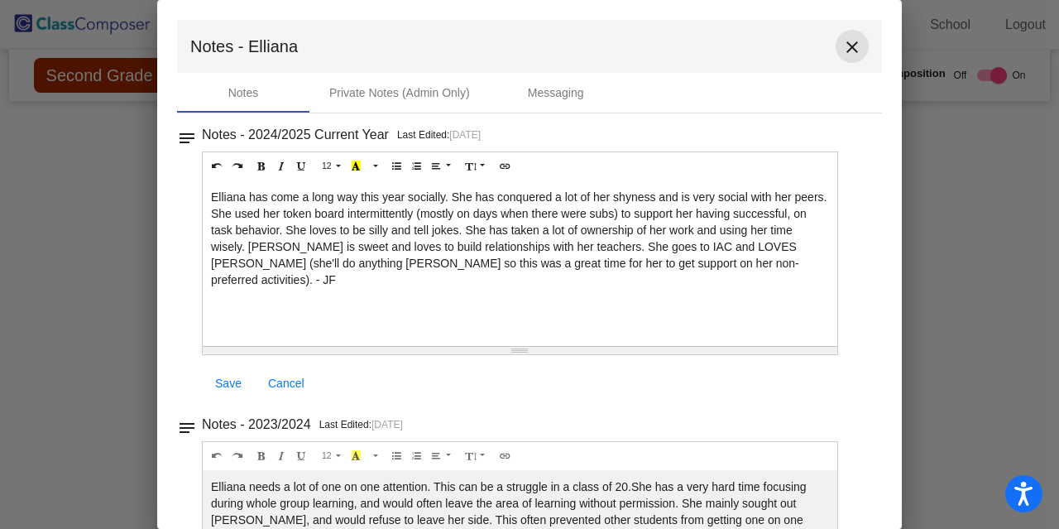
click at [849, 49] on mat-icon "close" at bounding box center [852, 47] width 20 height 20
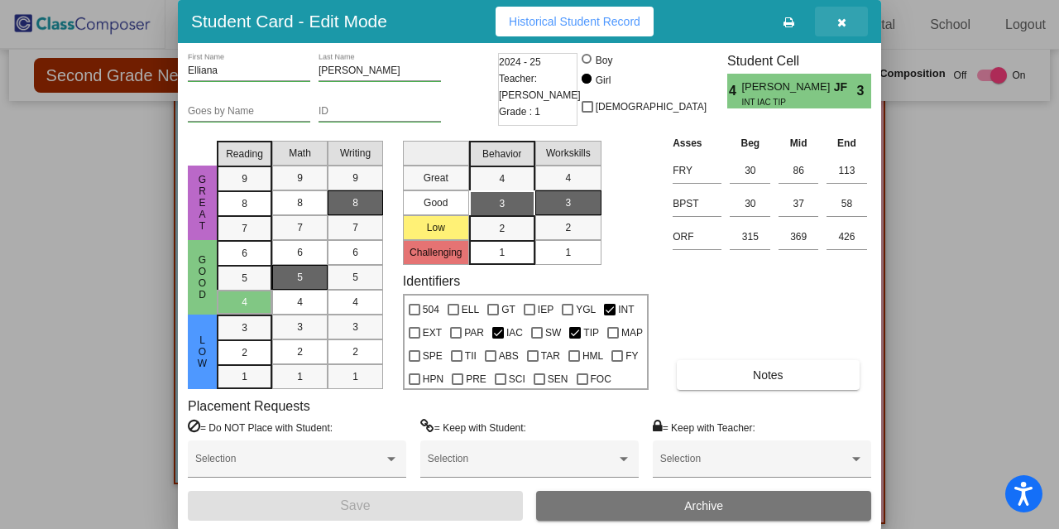
click at [841, 23] on icon "button" at bounding box center [841, 23] width 9 height 12
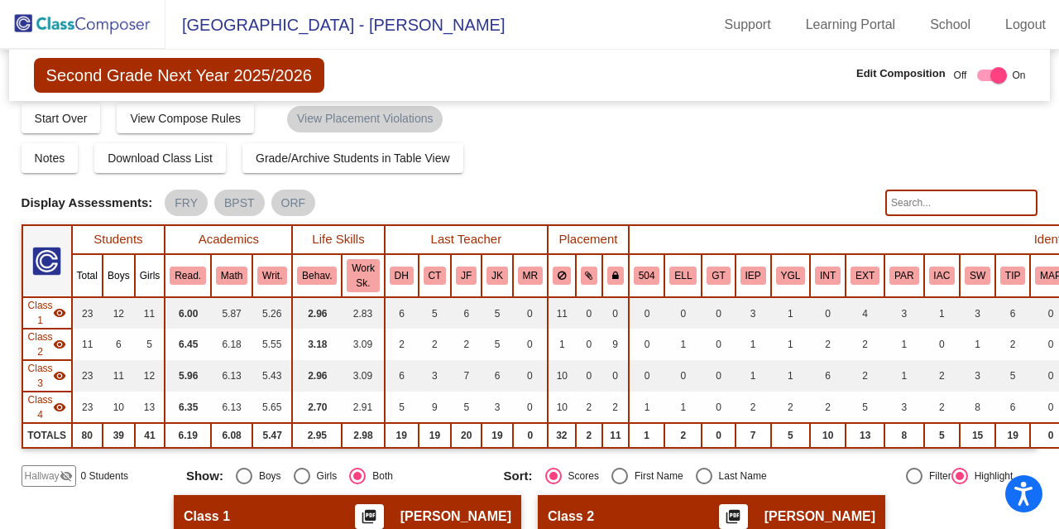
scroll to position [0, 0]
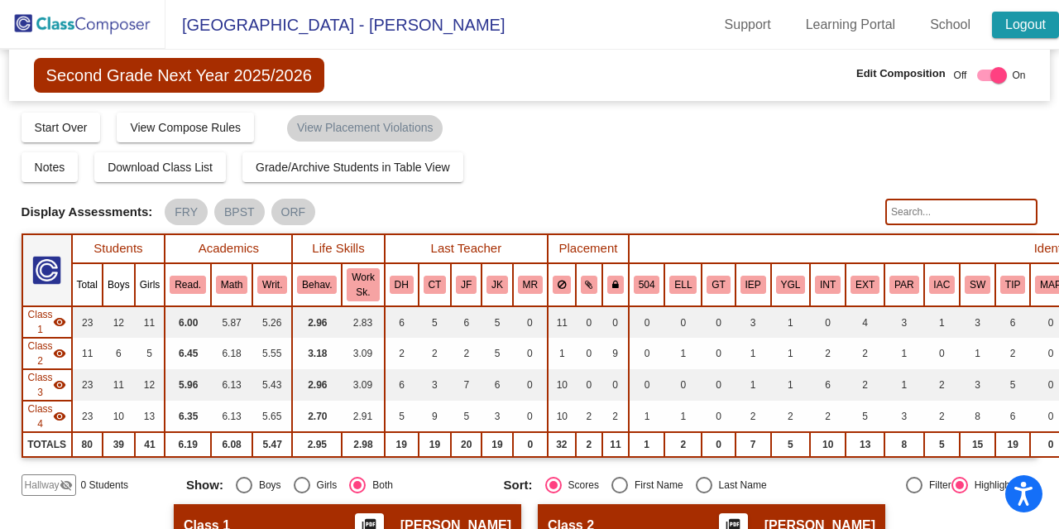
click at [1028, 20] on link "Logout" at bounding box center [1025, 25] width 67 height 26
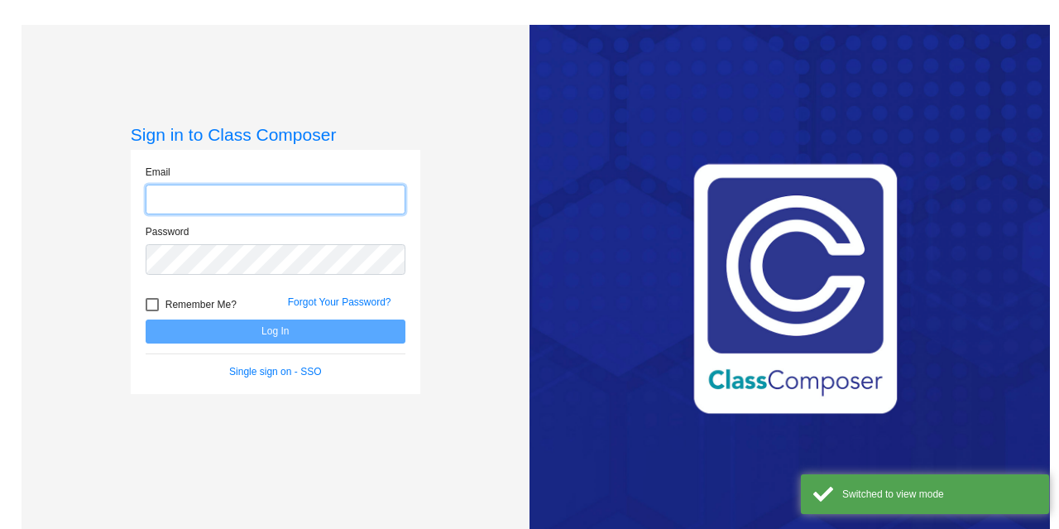
type input "[EMAIL_ADDRESS][DOMAIN_NAME]"
